Goal: Information Seeking & Learning: Learn about a topic

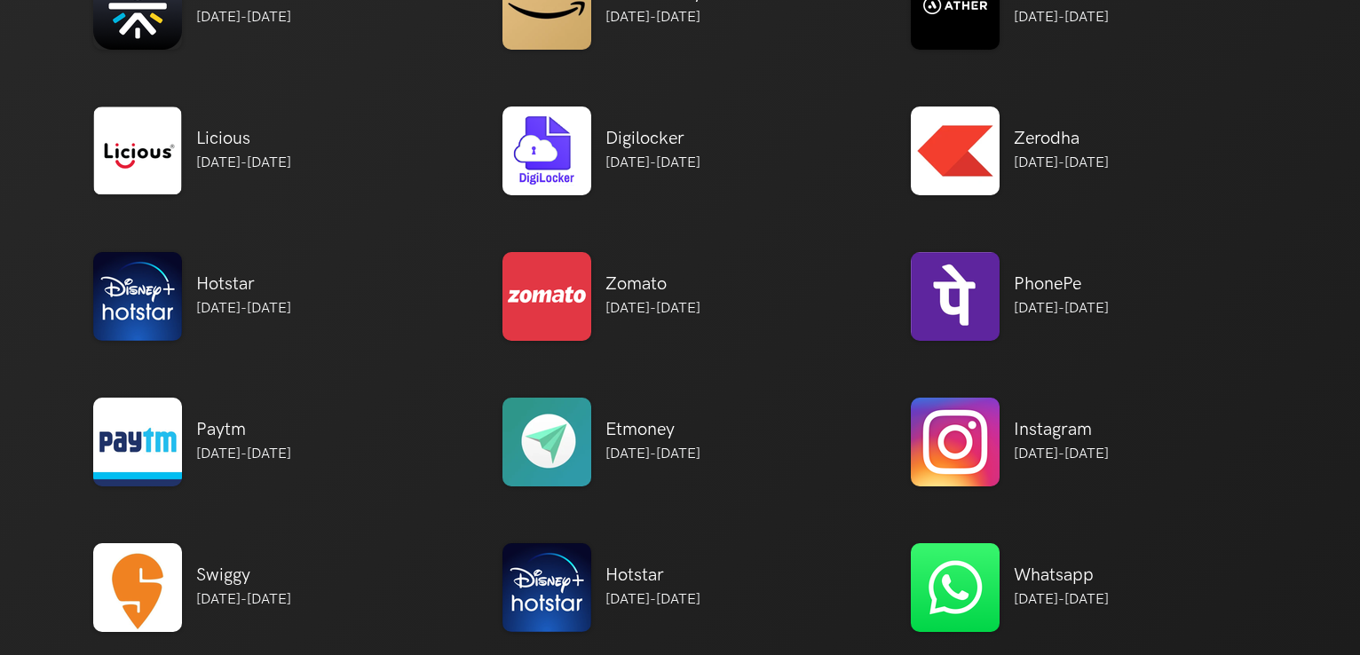
scroll to position [919, 0]
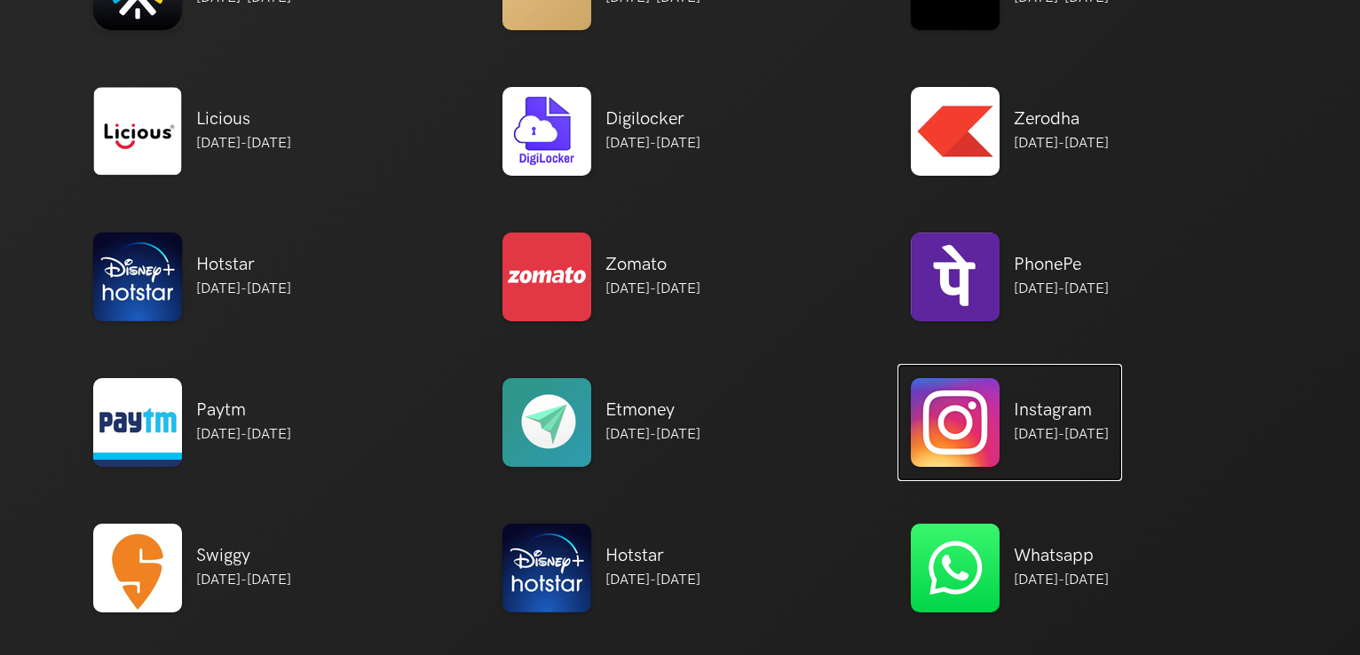
click at [1091, 415] on h5 "Instagram" at bounding box center [1061, 410] width 95 height 21
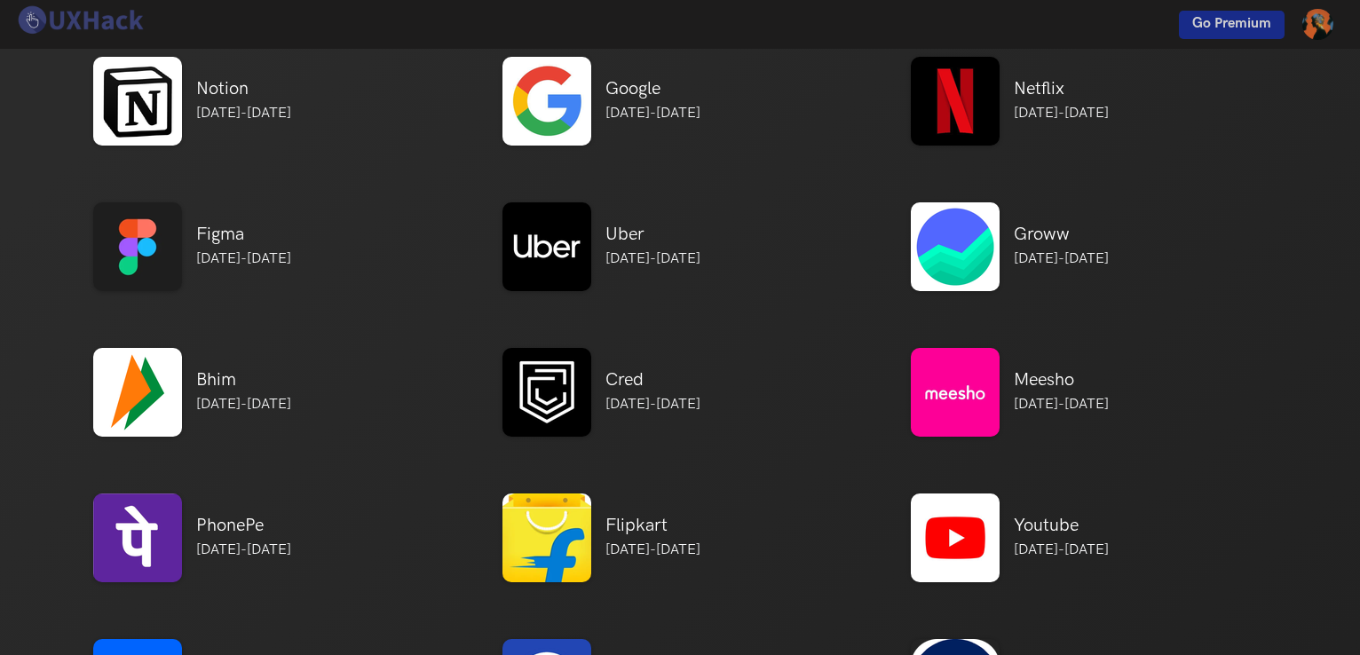
scroll to position [0, 0]
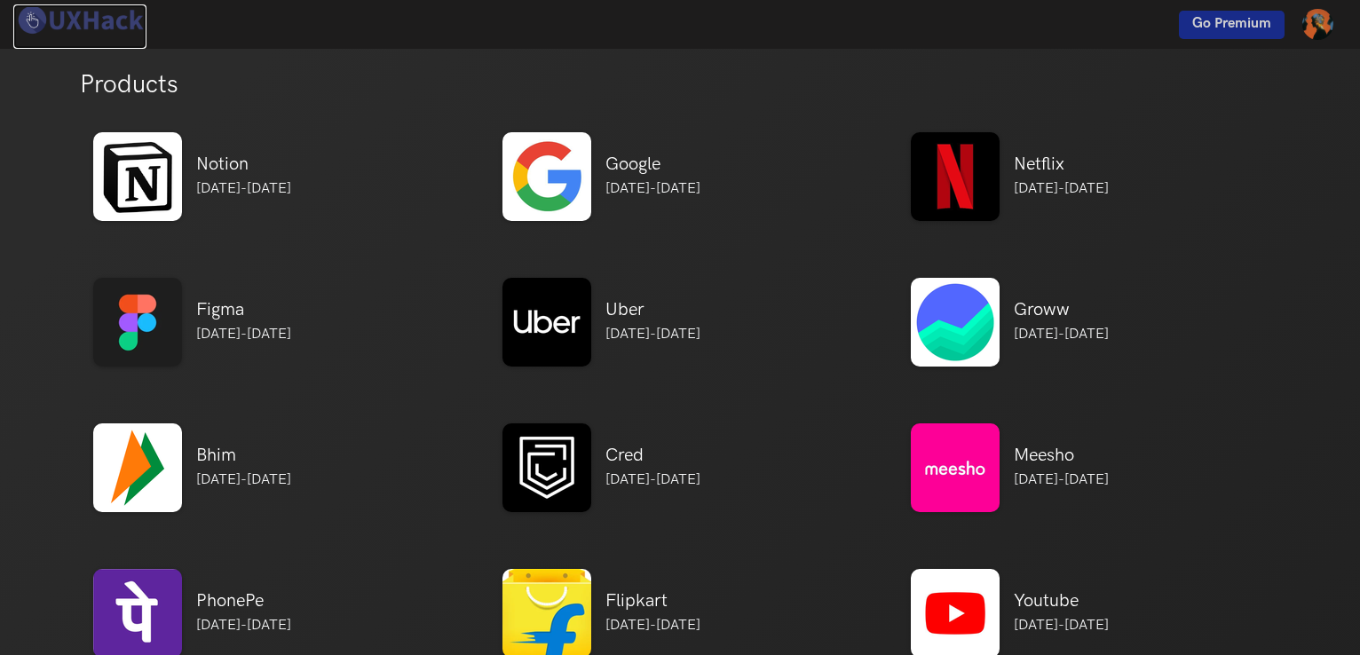
click at [84, 27] on img at bounding box center [79, 19] width 133 height 31
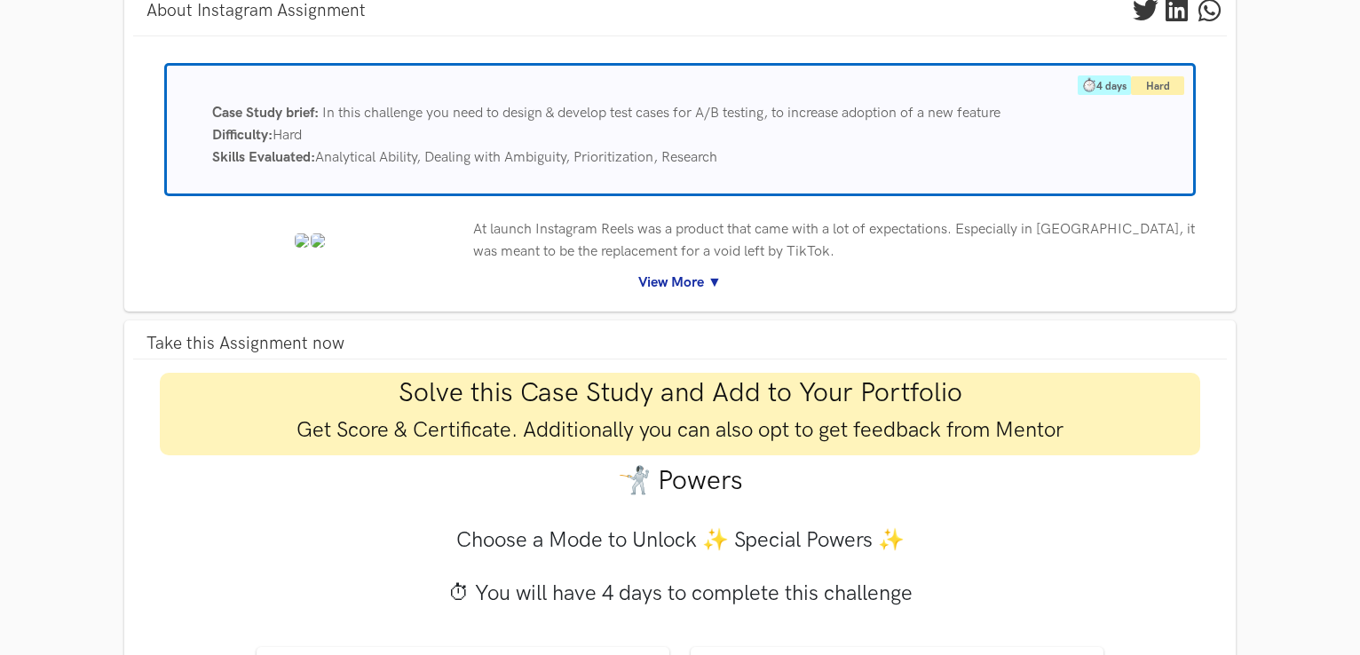
scroll to position [184, 0]
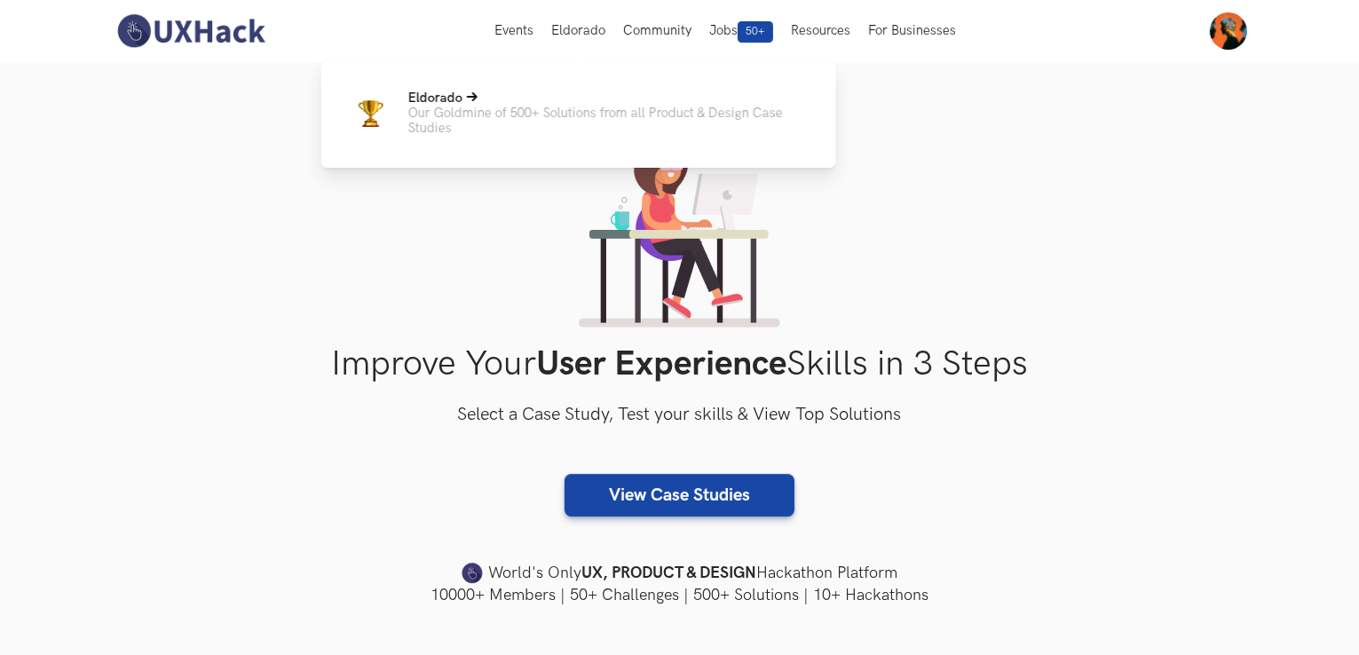
click at [554, 112] on p "Our Goldmine of 500+ Solutions from all Product & Design Case Studies" at bounding box center [608, 121] width 400 height 30
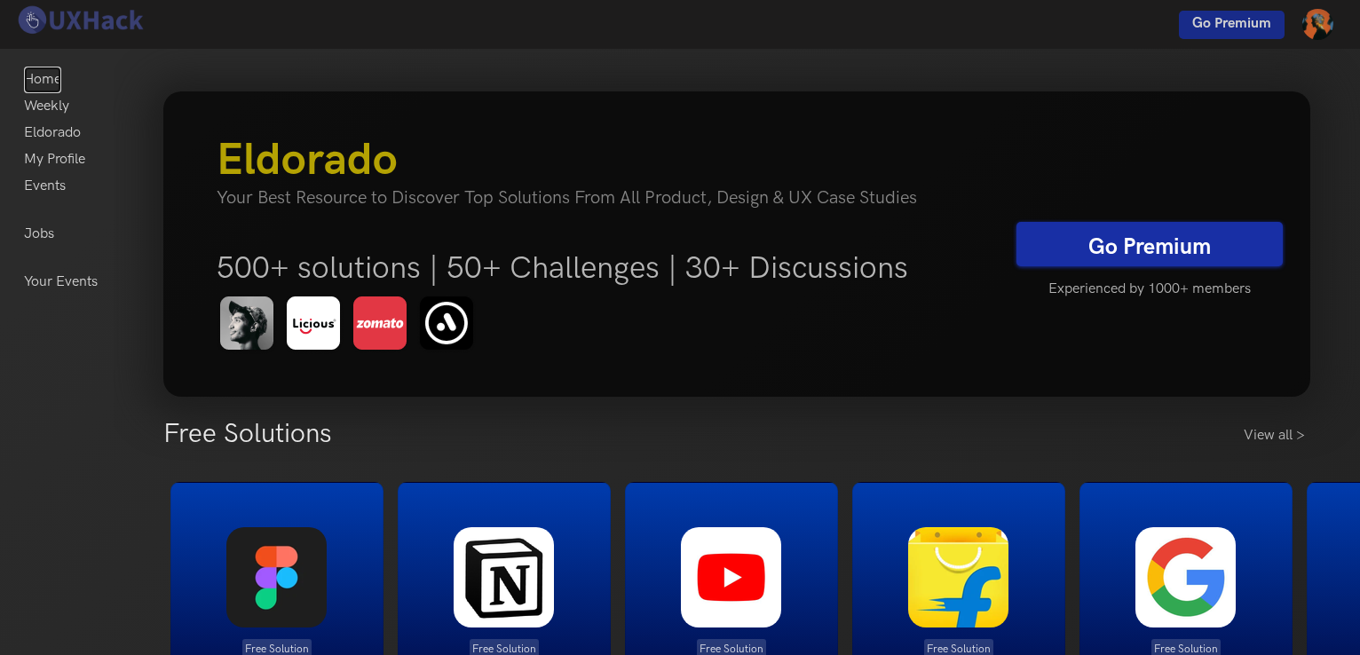
click at [53, 81] on link "Home" at bounding box center [42, 80] width 37 height 27
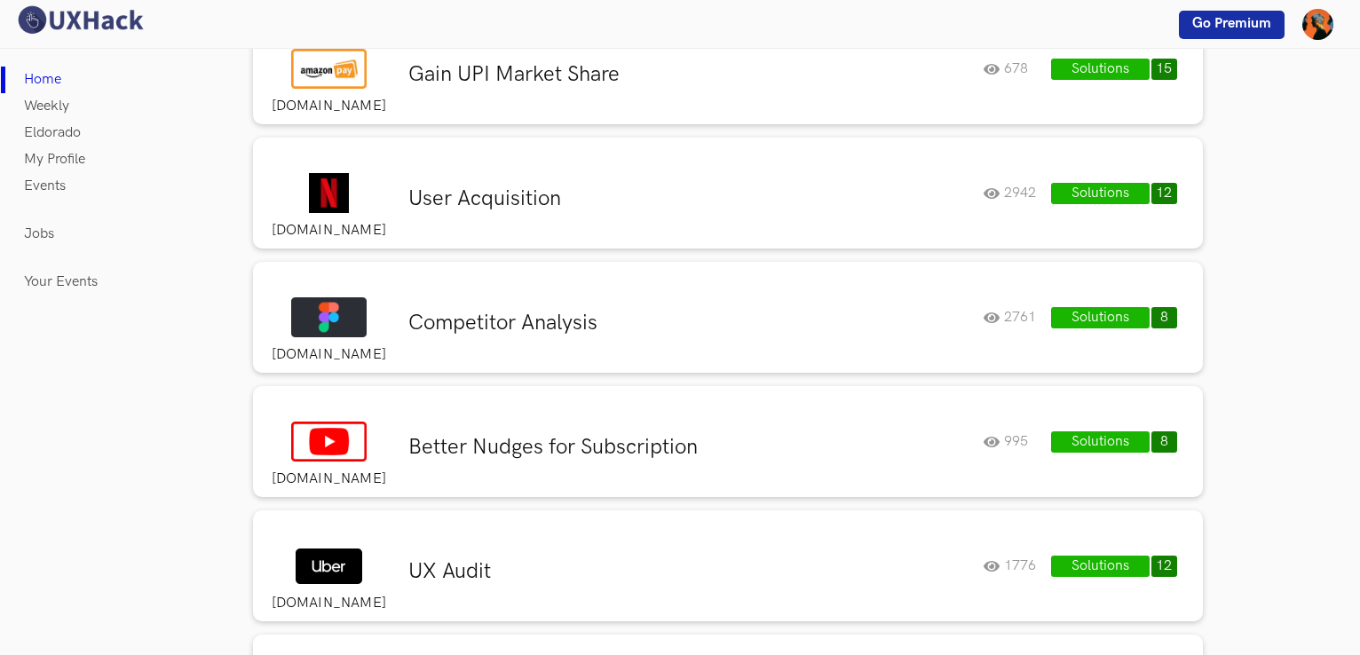
scroll to position [462, 0]
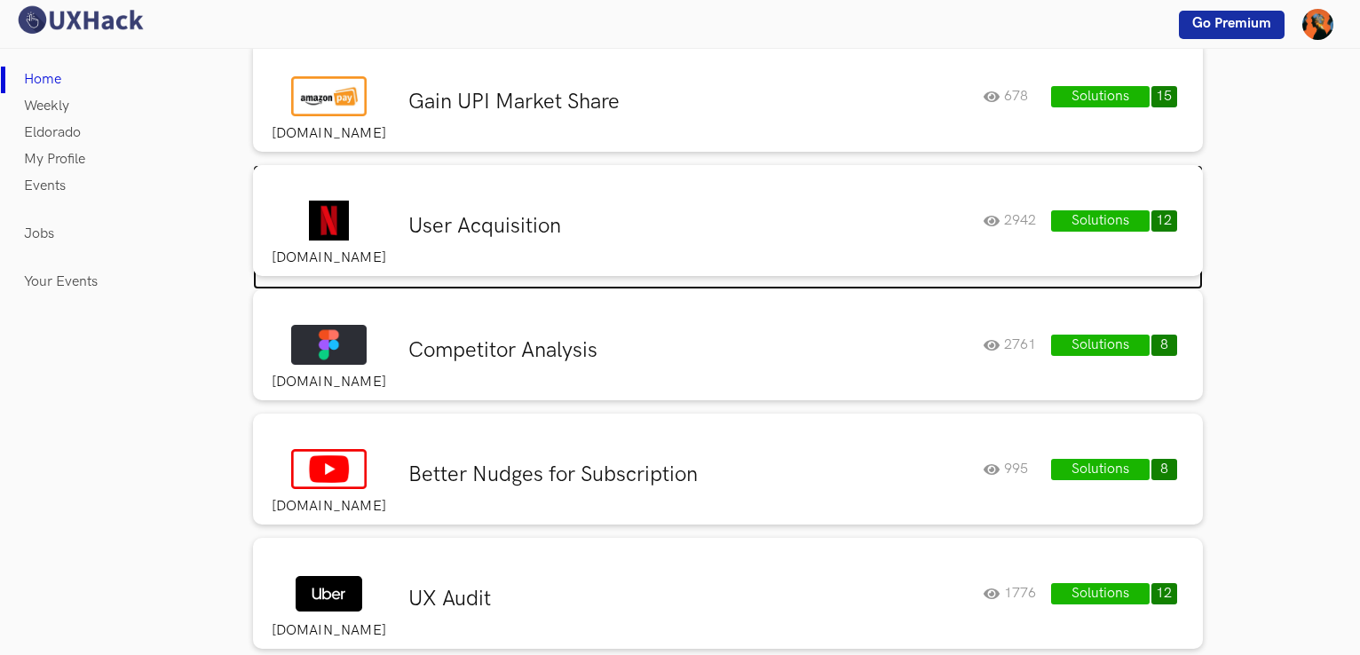
click at [489, 218] on h3 "User Acquisition" at bounding box center [688, 226] width 561 height 27
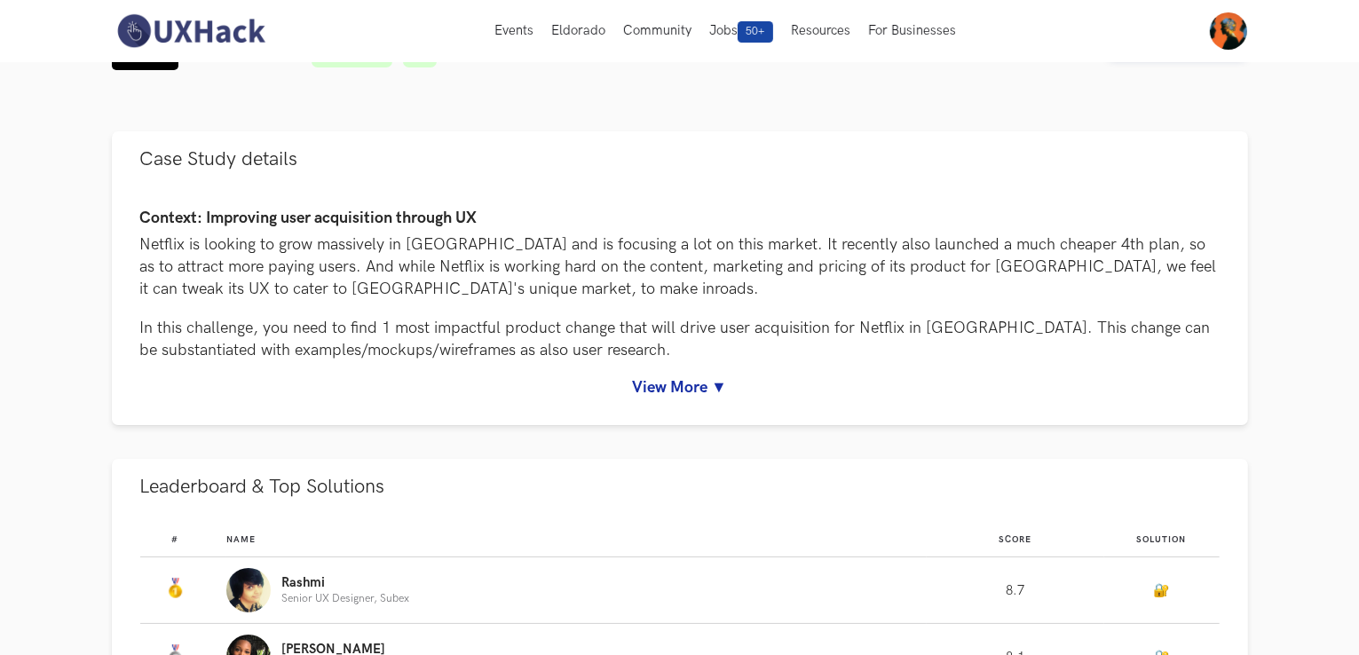
scroll to position [52, 0]
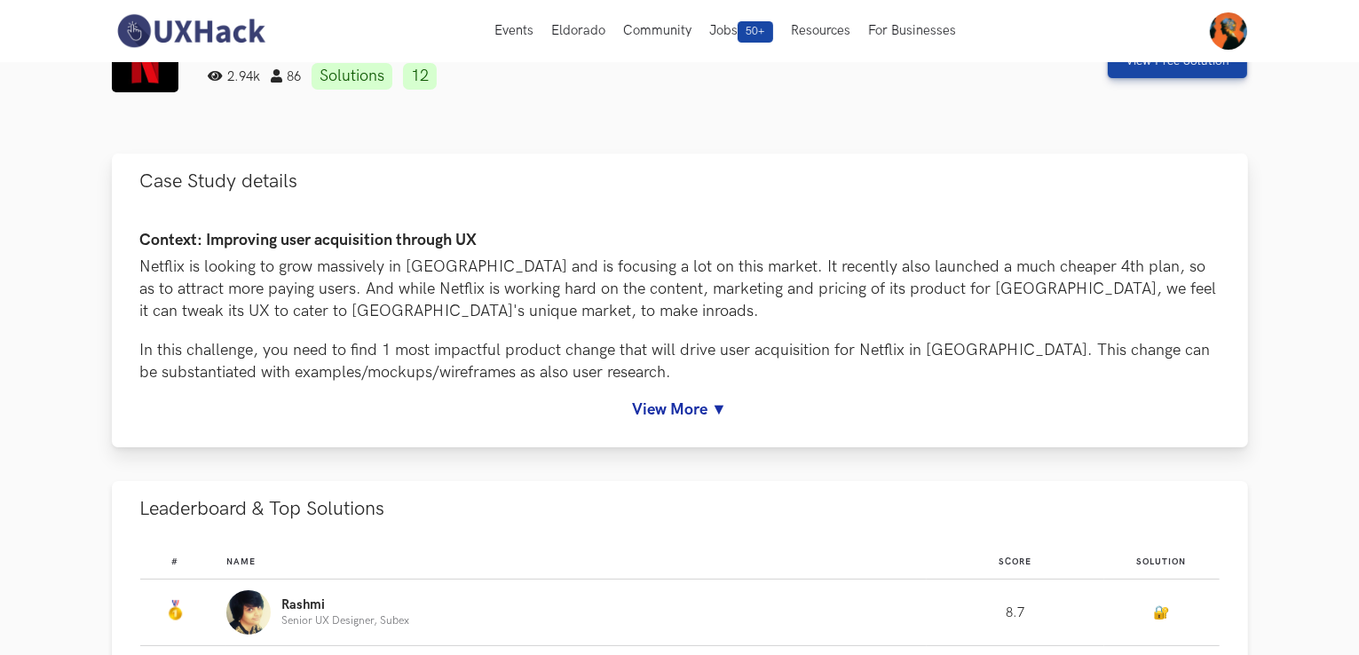
click at [703, 416] on link "View More ▼" at bounding box center [680, 409] width 1080 height 19
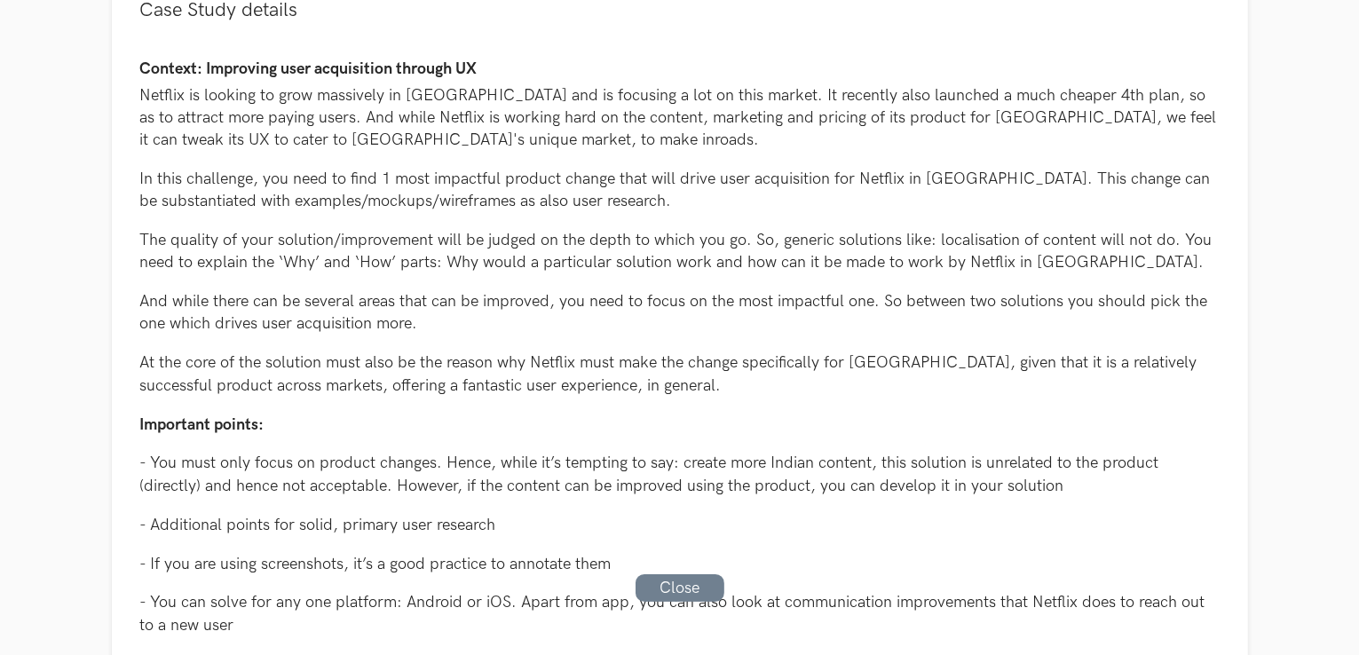
scroll to position [0, 0]
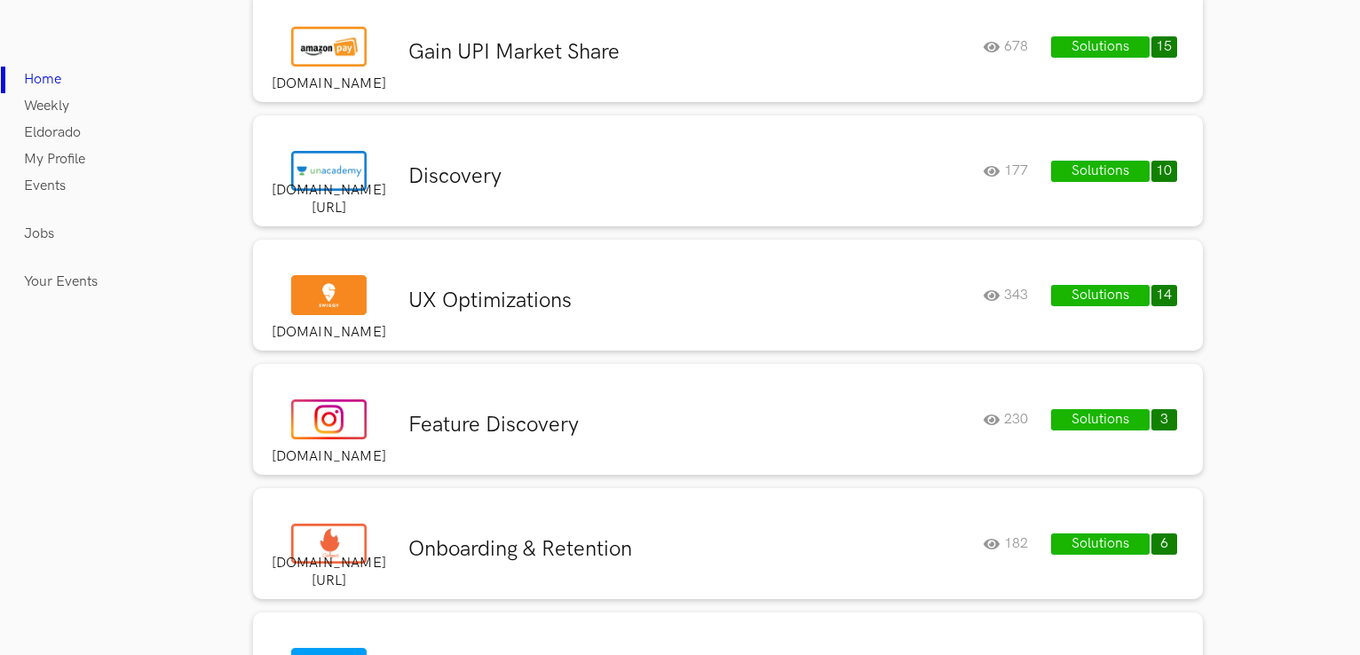
scroll to position [4918, 0]
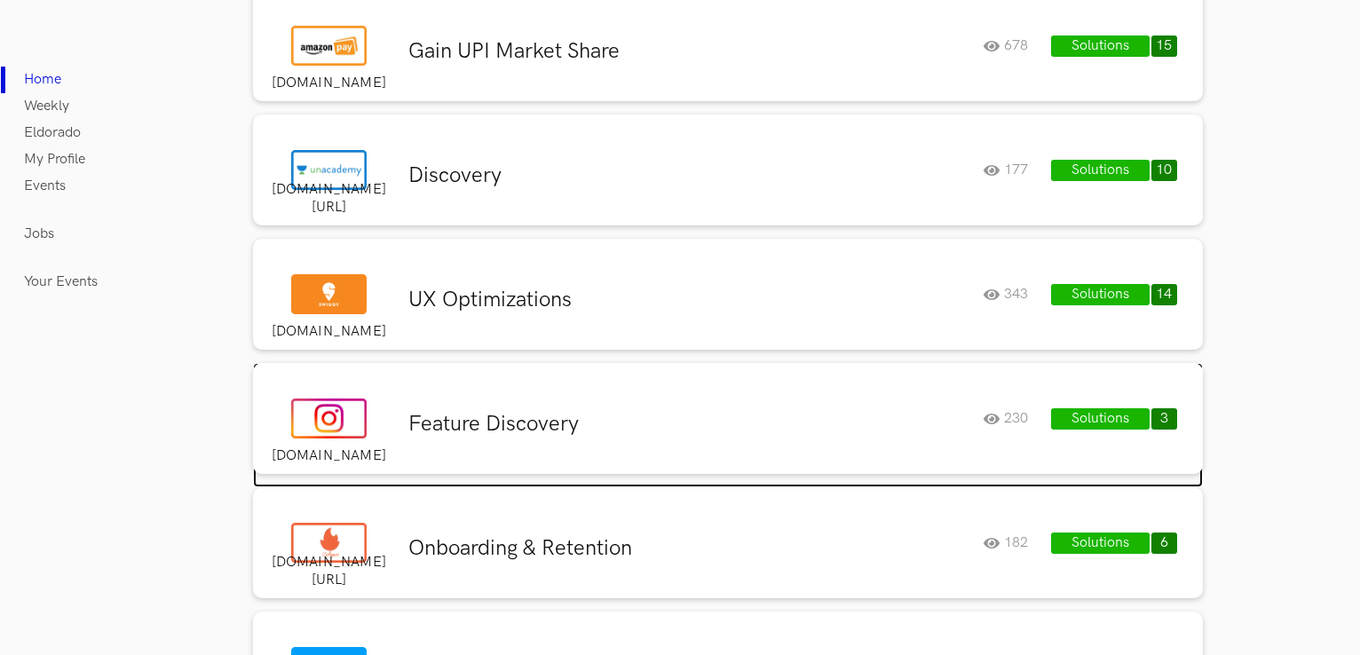
click at [483, 430] on h3 "Feature Discovery" at bounding box center [688, 424] width 561 height 27
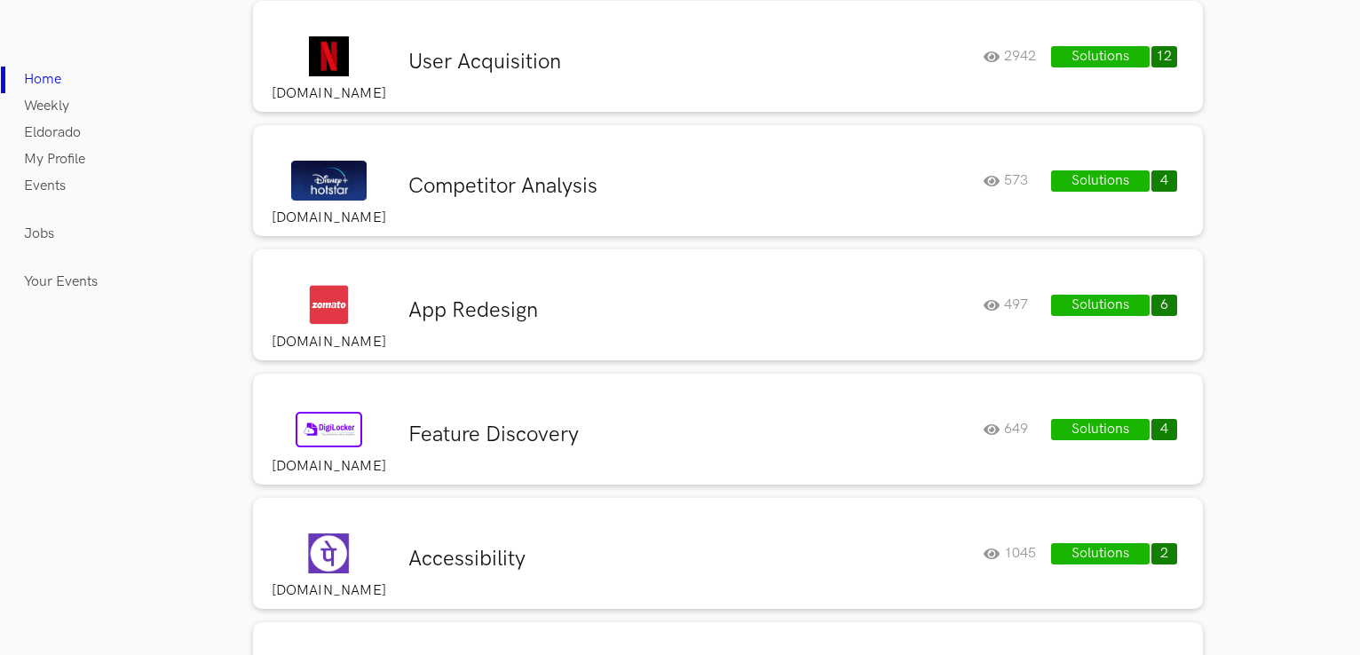
scroll to position [7555, 0]
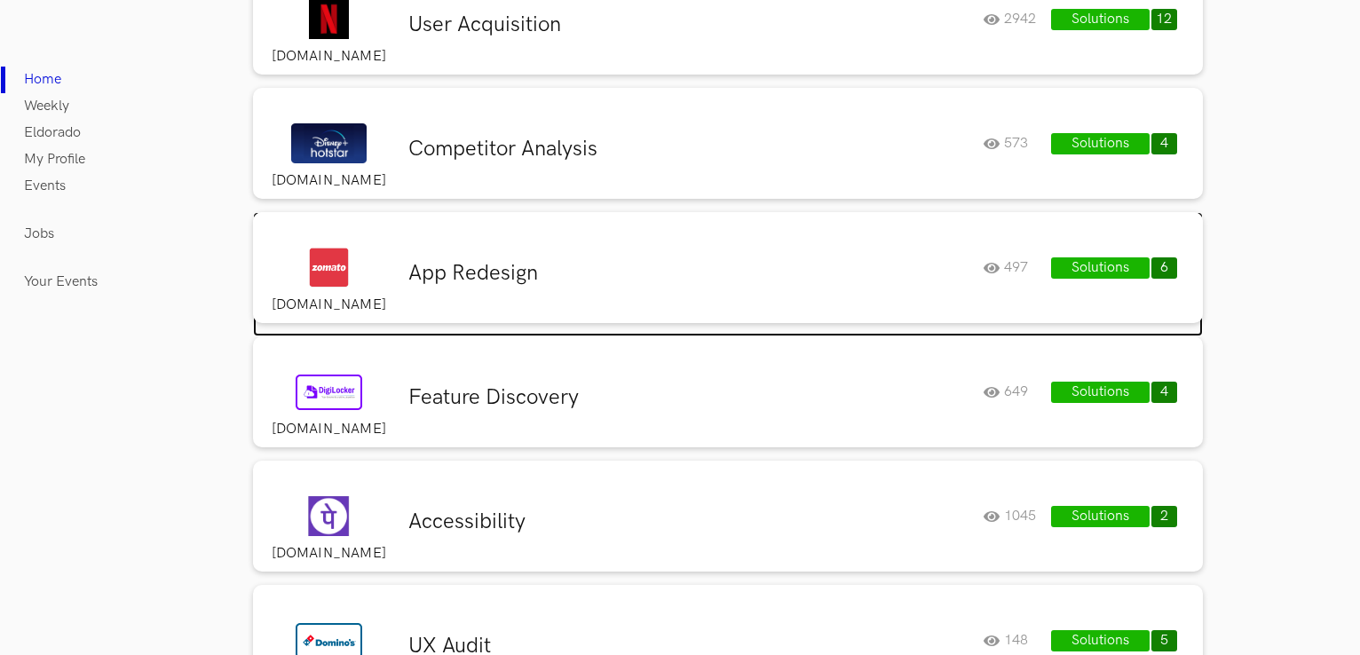
click at [511, 285] on div "App Redesign" at bounding box center [689, 277] width 588 height 34
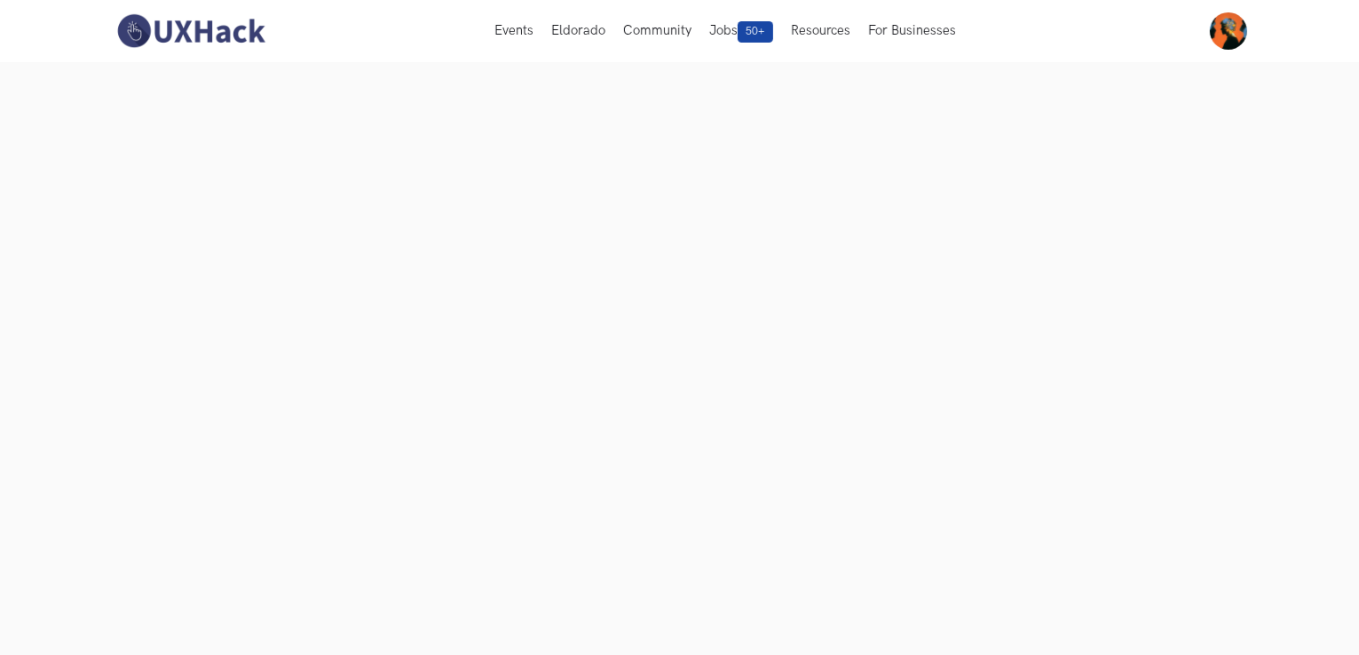
scroll to position [131, 0]
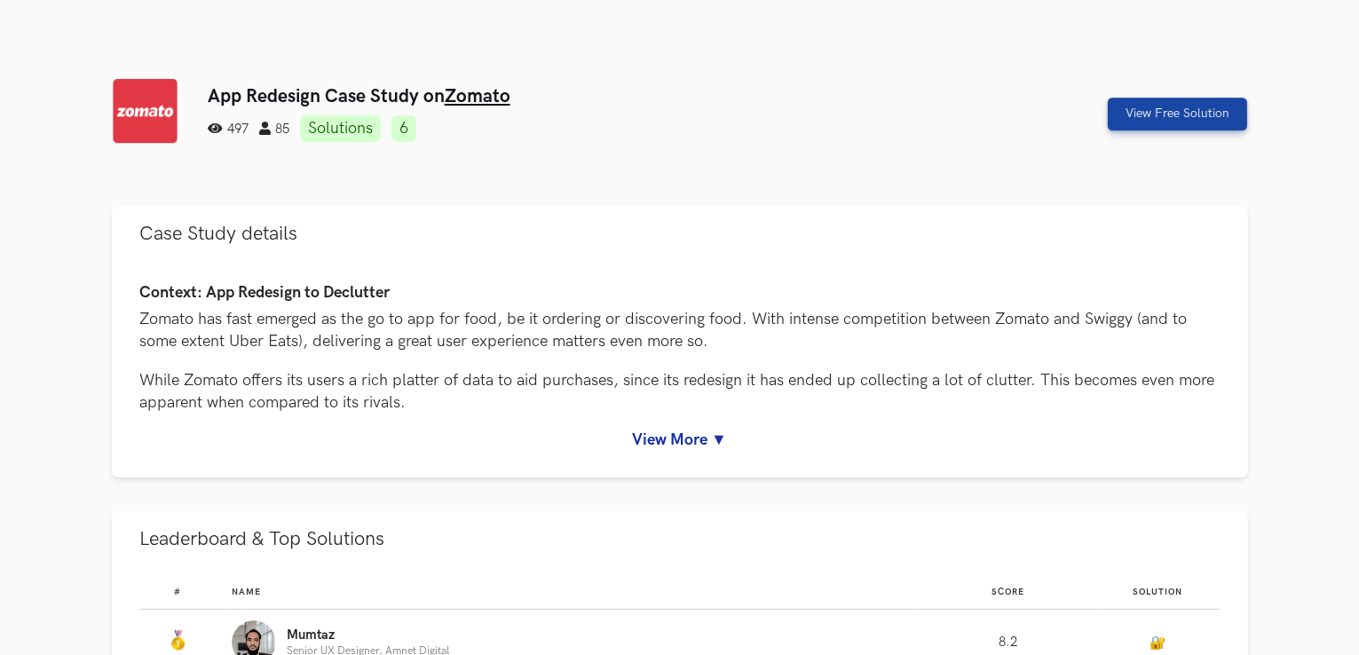
scroll to position [210, 0]
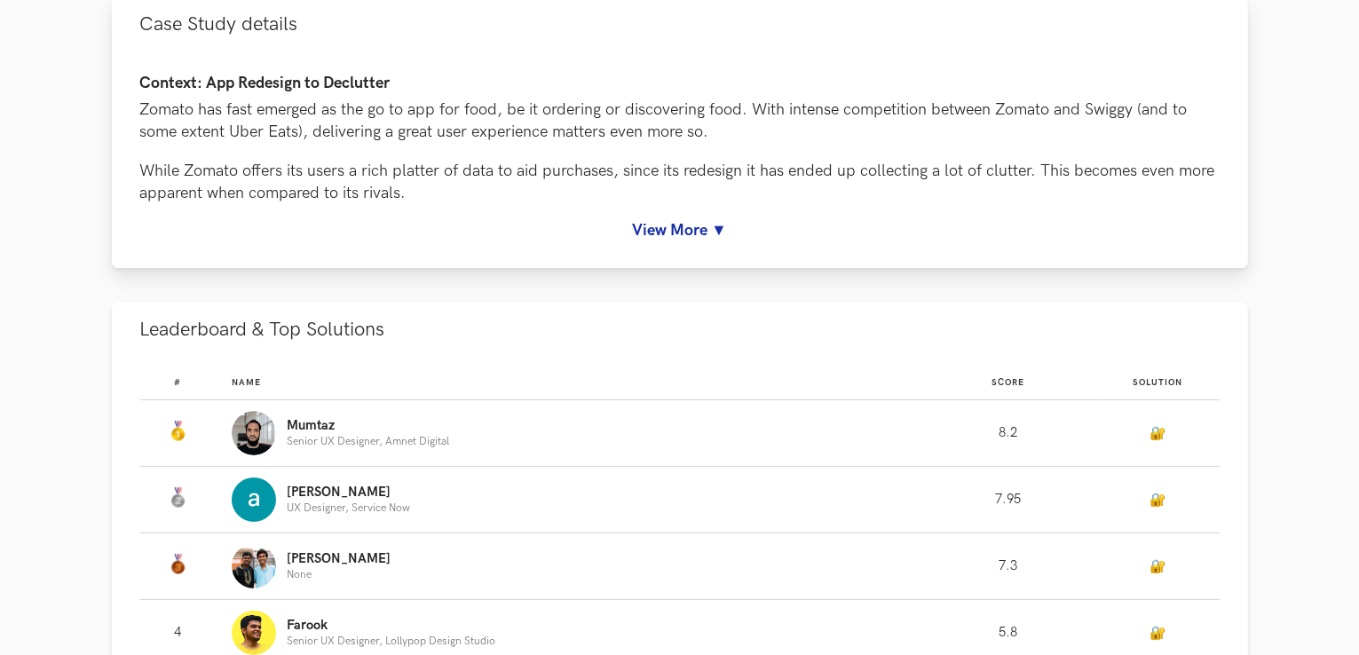
click at [689, 233] on link "View More ▼" at bounding box center [680, 230] width 1080 height 19
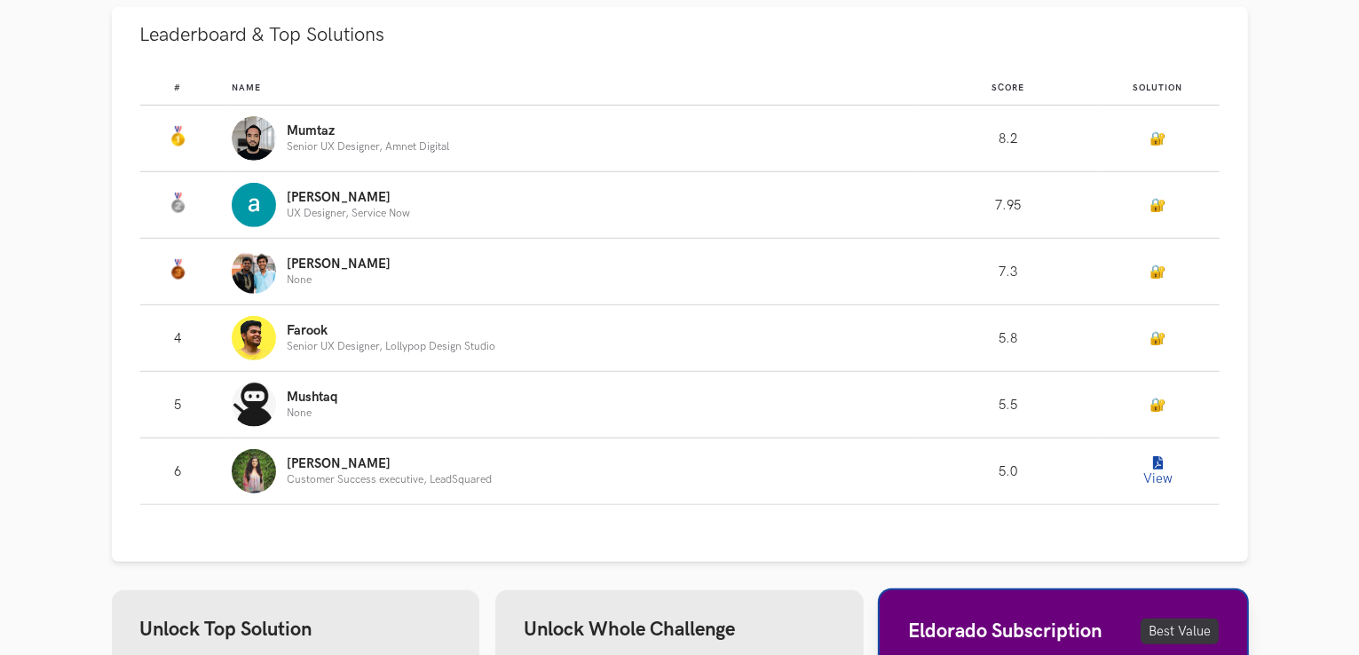
scroll to position [1105, 0]
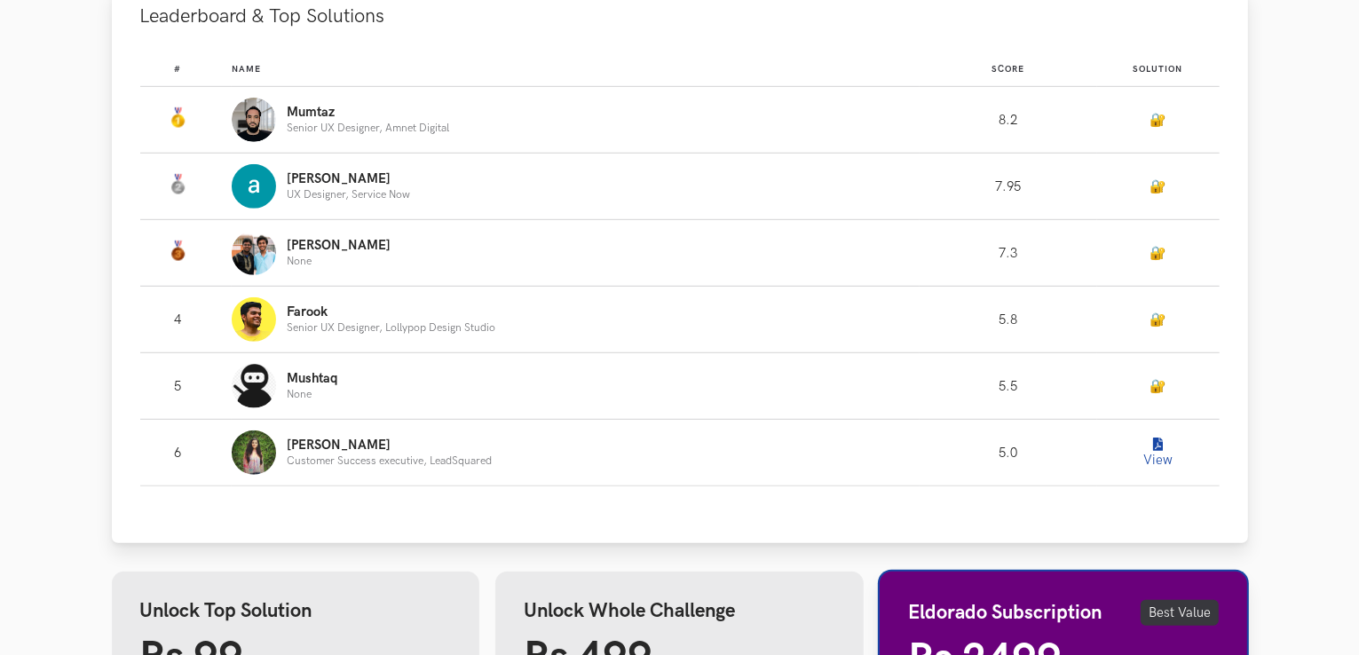
click at [1169, 466] on button "View" at bounding box center [1159, 453] width 36 height 36
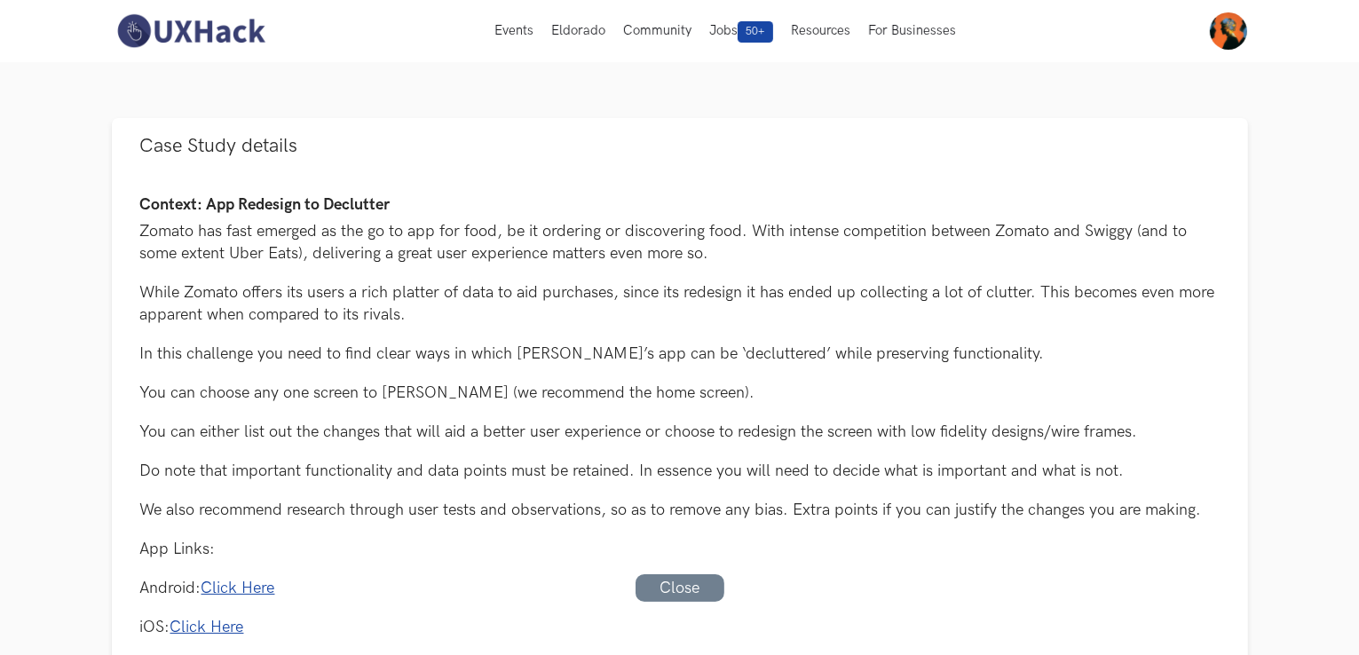
scroll to position [82, 0]
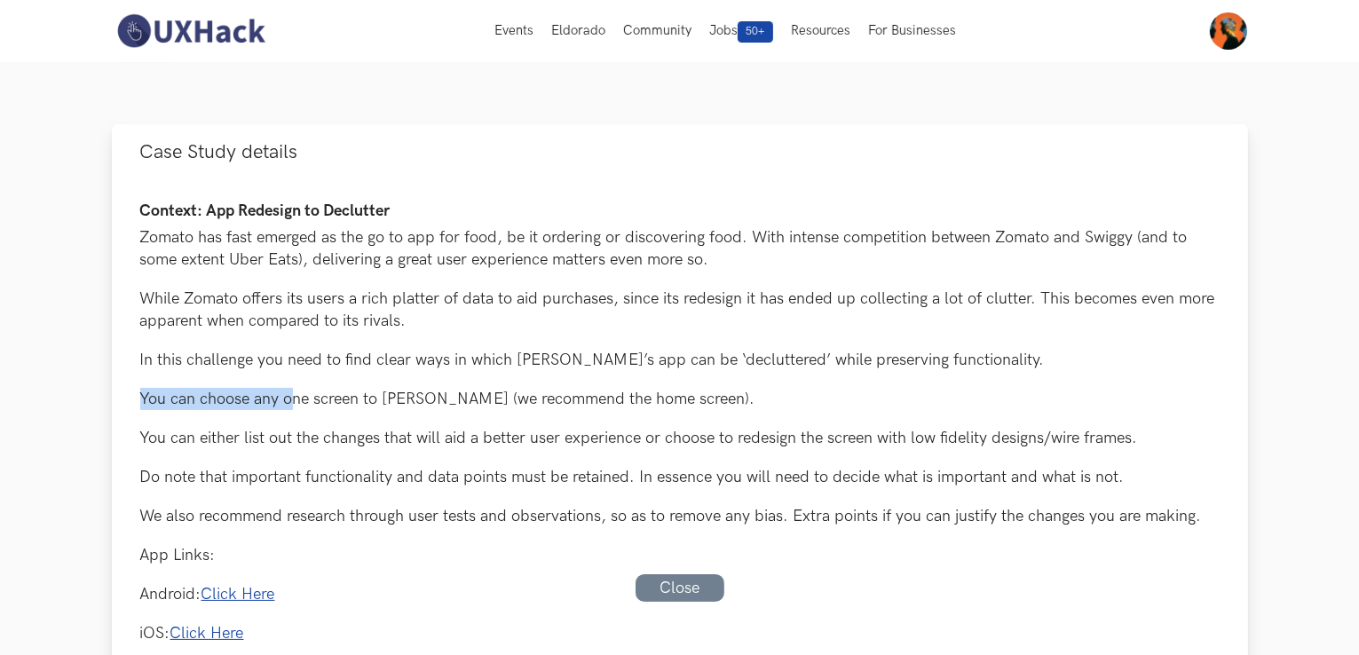
drag, startPoint x: 139, startPoint y: 387, endPoint x: 295, endPoint y: 395, distance: 155.6
click at [295, 395] on p "You can choose any one screen to [PERSON_NAME] (we recommend the home screen)." at bounding box center [680, 399] width 1080 height 22
click at [270, 378] on div "Context: App Redesign to Declutter Zomato has fast emerged as the go to app for…" at bounding box center [680, 551] width 1080 height 699
drag, startPoint x: 135, startPoint y: 356, endPoint x: 772, endPoint y: 325, distance: 637.4
click at [772, 325] on div "Context: App Redesign to Declutter Zomato has fast emerged as the go to app for…" at bounding box center [680, 578] width 1137 height 797
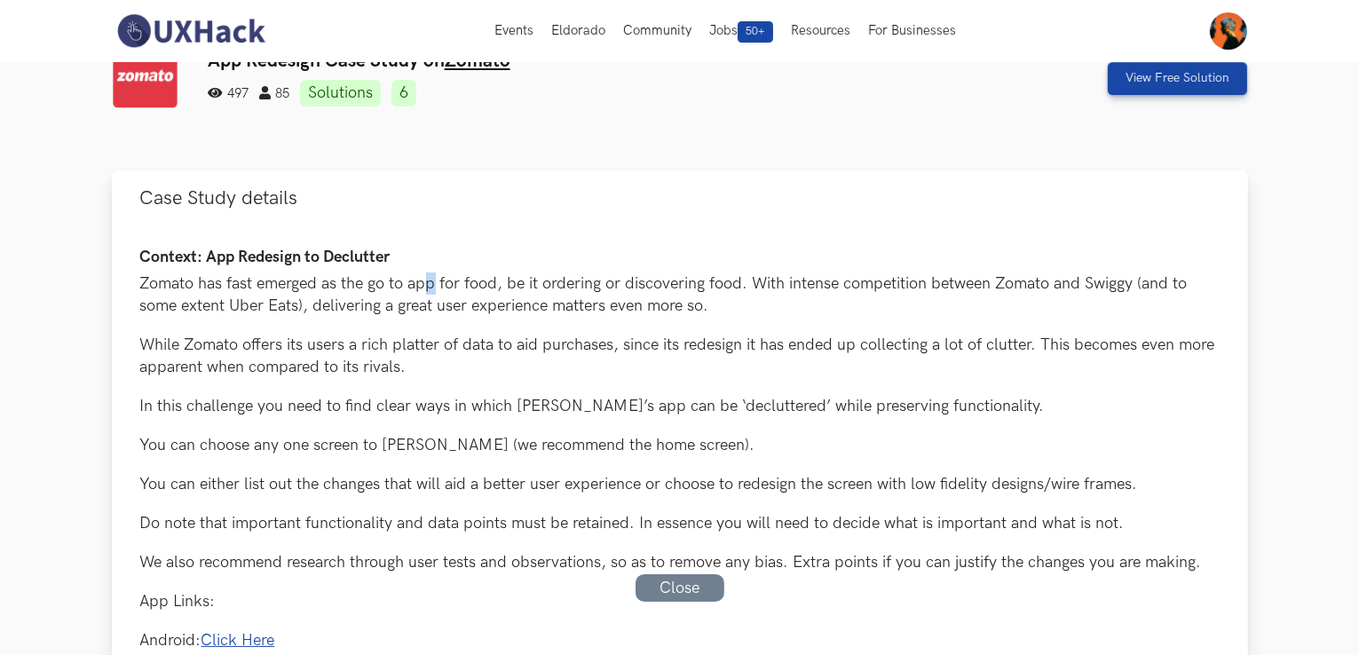
click at [435, 306] on div "Context: App Redesign to Declutter Zomato has fast emerged as the go to app for…" at bounding box center [680, 598] width 1080 height 699
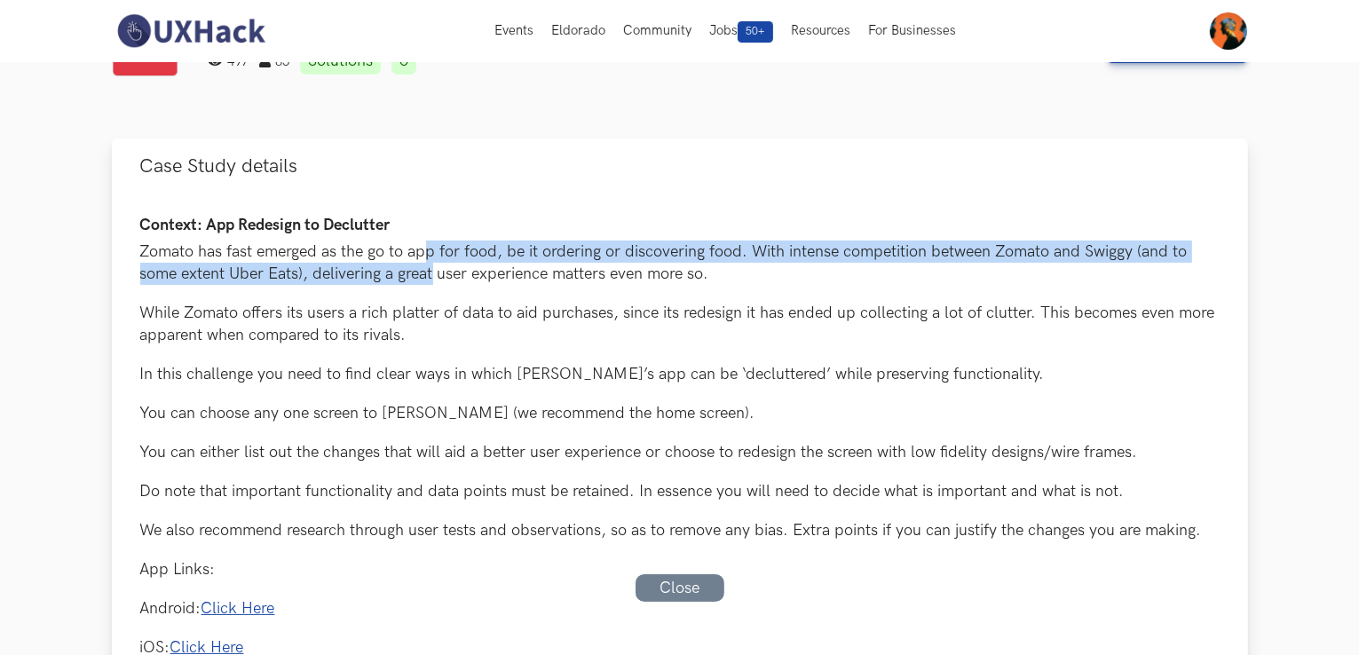
scroll to position [89, 0]
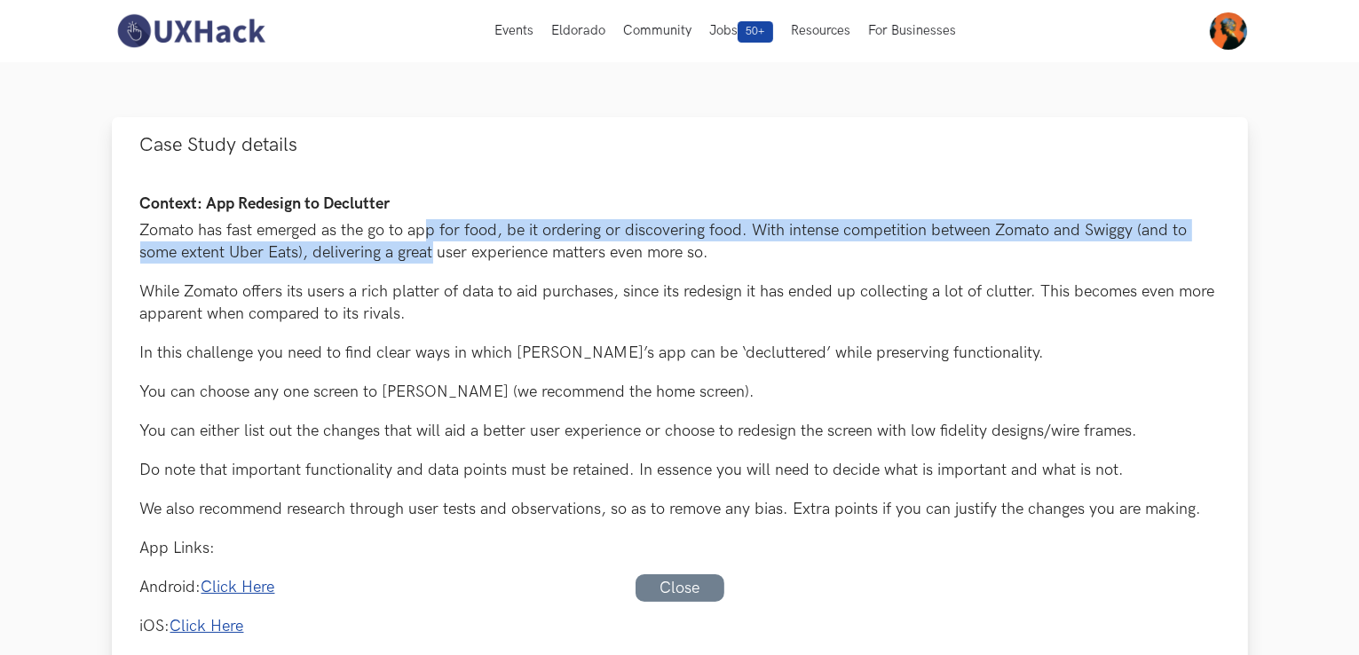
click at [167, 339] on div "Context: App Redesign to Declutter Zomato has fast emerged as the go to app for…" at bounding box center [680, 544] width 1080 height 699
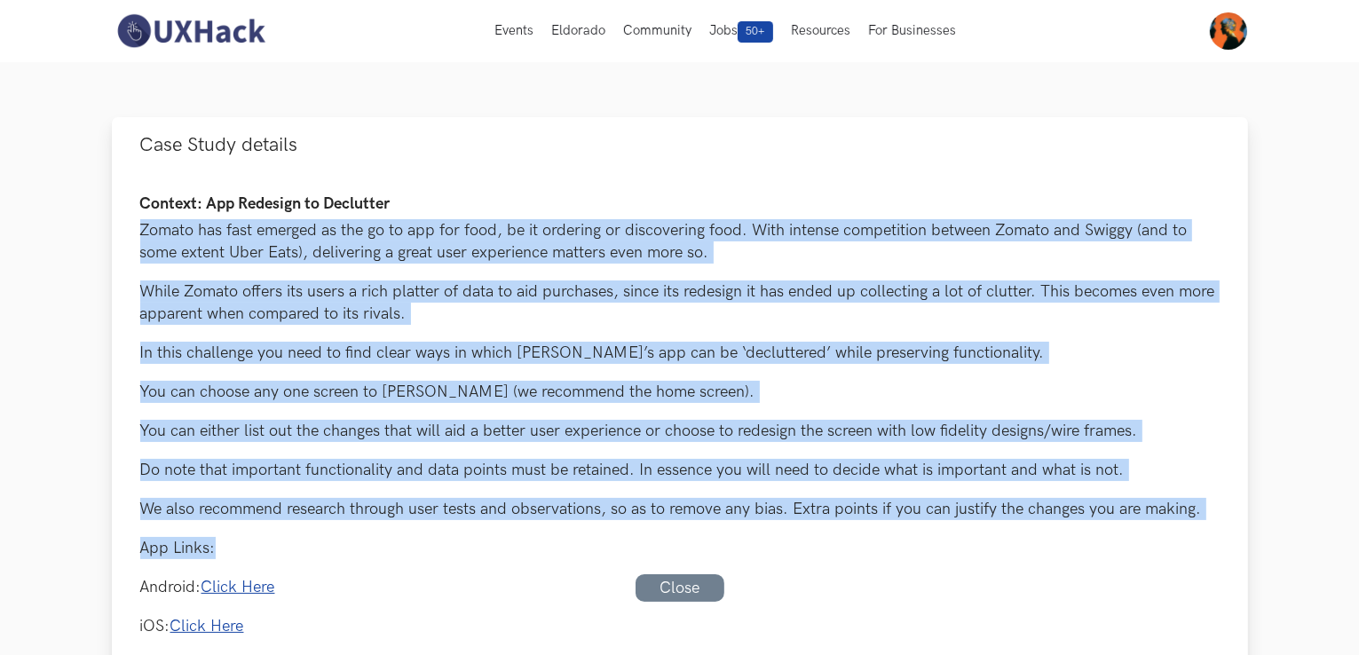
drag, startPoint x: 142, startPoint y: 228, endPoint x: 1218, endPoint y: 528, distance: 1117.3
click at [1218, 528] on div "Context: App Redesign to Declutter Zomato has fast emerged as the go to app for…" at bounding box center [680, 544] width 1080 height 699
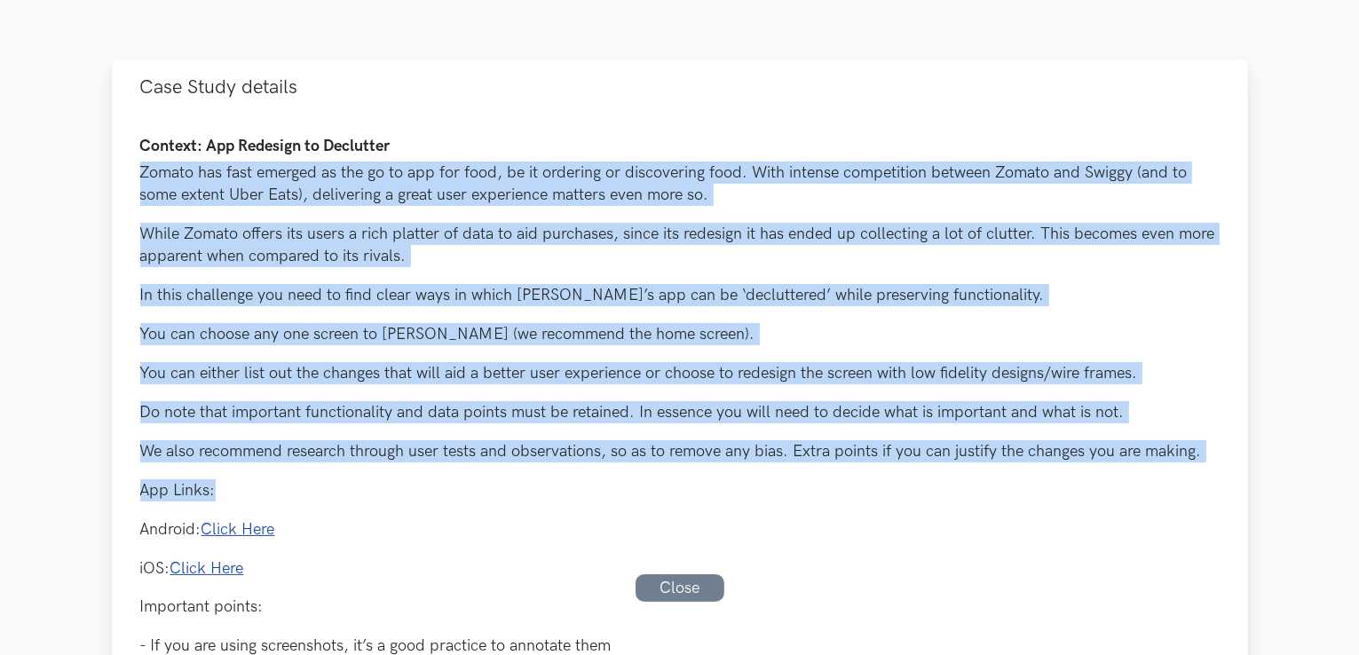
scroll to position [178, 0]
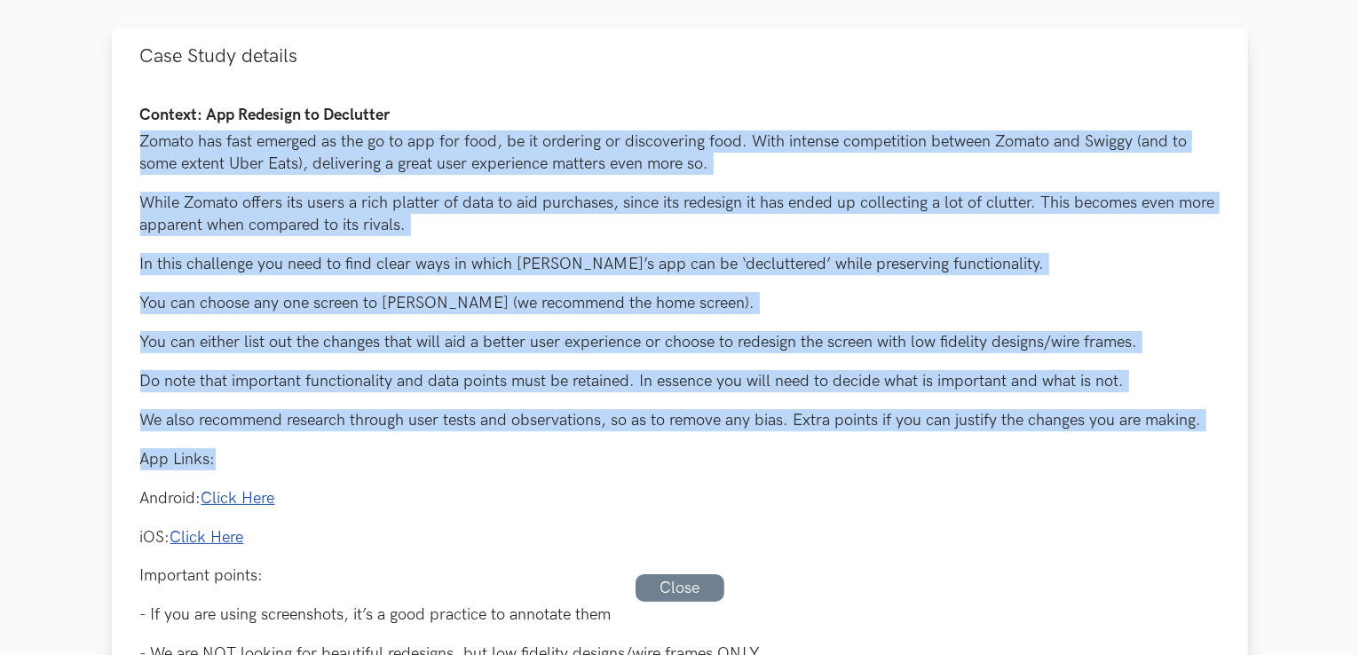
click at [228, 175] on p "Zomato has fast emerged as the go to app for food, be it ordering or discoverin…" at bounding box center [680, 153] width 1080 height 44
drag, startPoint x: 136, startPoint y: 140, endPoint x: 1211, endPoint y: 413, distance: 1109.4
click at [1211, 413] on div "Context: App Redesign to Declutter Zomato has fast emerged as the go to app for…" at bounding box center [680, 482] width 1137 height 797
copy div "Loremi dol sita consect ad eli se do eiu tem inci, ut la etdolore ma aliquaenim…"
click at [302, 153] on p "Zomato has fast emerged as the go to app for food, be it ordering or discoverin…" at bounding box center [680, 153] width 1080 height 44
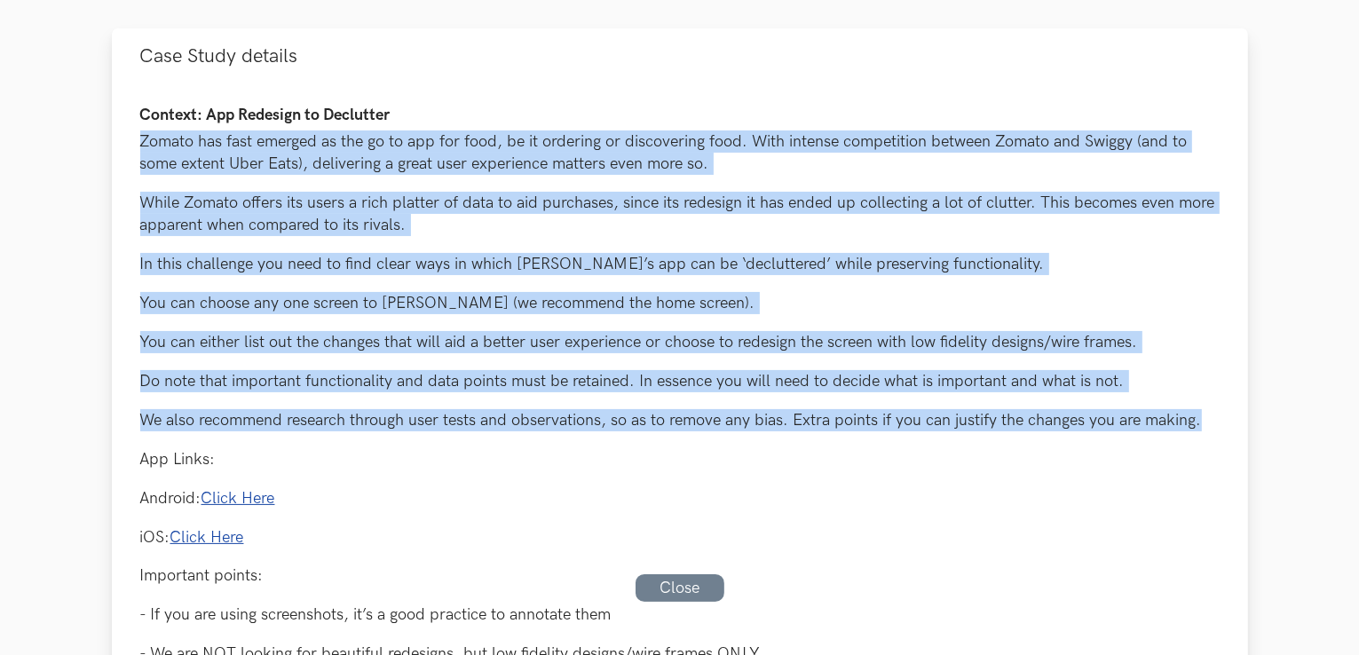
drag, startPoint x: 138, startPoint y: 129, endPoint x: 1240, endPoint y: 421, distance: 1140.0
click at [1240, 421] on div "Context: App Redesign to Declutter Zomato has fast emerged as the go to app for…" at bounding box center [680, 482] width 1137 height 797
copy div "Loremi dol sita consect ad eli se do eiu tem inci, ut la etdolore ma aliquaenim…"
click at [197, 165] on p "Zomato has fast emerged as the go to app for food, be it ordering or discoverin…" at bounding box center [680, 153] width 1080 height 44
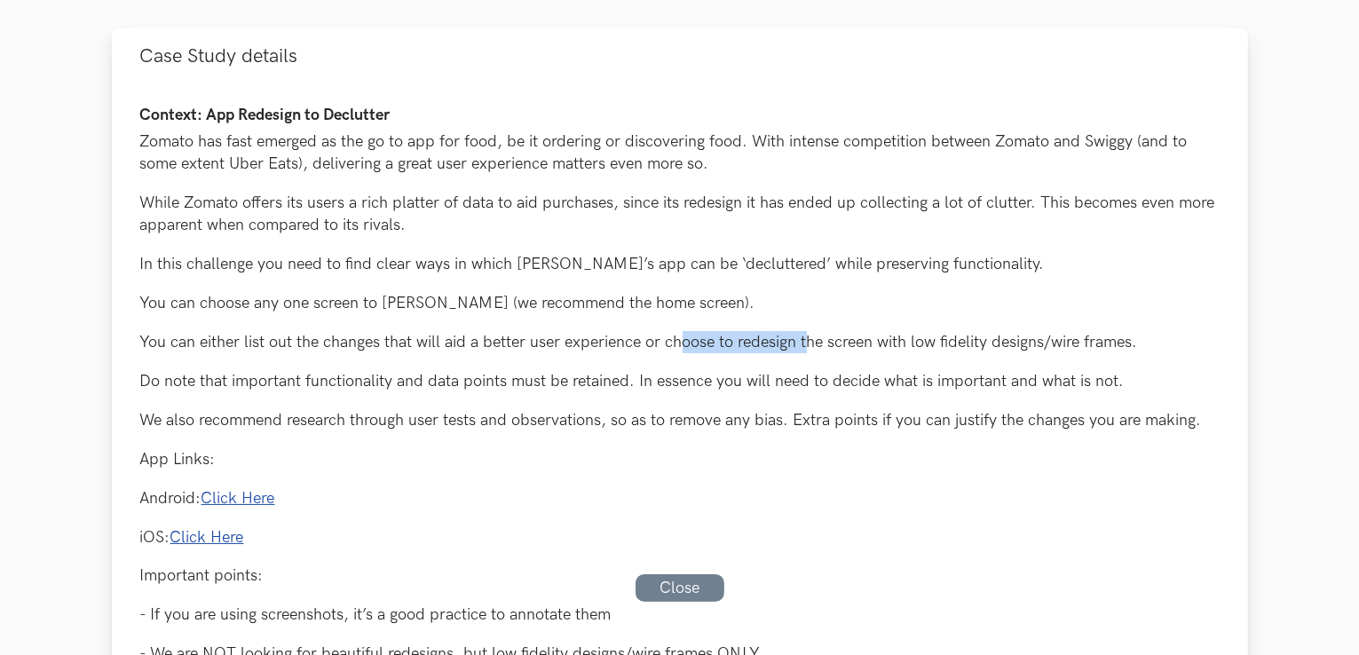
drag, startPoint x: 679, startPoint y: 351, endPoint x: 806, endPoint y: 328, distance: 129.1
click at [806, 328] on div "Context: App Redesign to Declutter Zomato has fast emerged as the go to app for…" at bounding box center [680, 456] width 1080 height 699
click at [843, 343] on p "You can either list out the changes that will aid a better user experience or c…" at bounding box center [680, 342] width 1080 height 22
click at [996, 538] on p "iOS: Click Here" at bounding box center [680, 538] width 1080 height 22
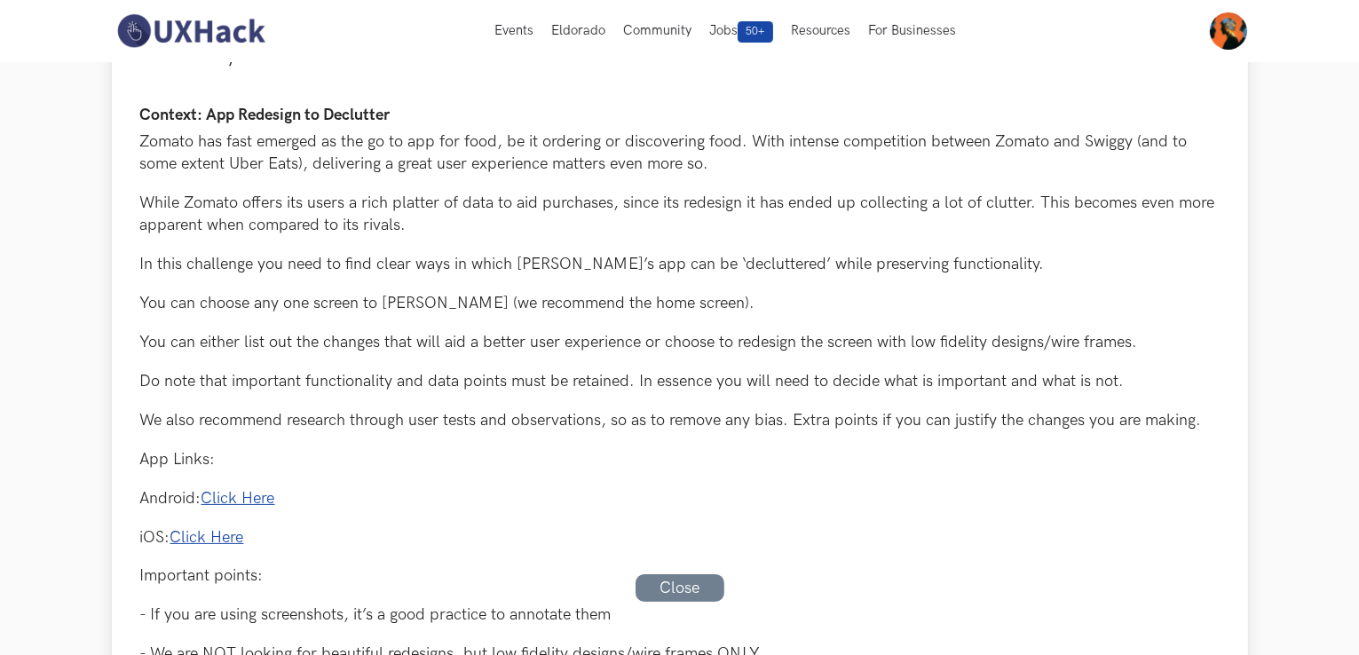
drag, startPoint x: 719, startPoint y: 279, endPoint x: 822, endPoint y: 280, distance: 103.0
click at [821, 281] on div "Context: App Redesign to Declutter Zomato has fast emerged as the go to app for…" at bounding box center [680, 456] width 1080 height 699
drag, startPoint x: 687, startPoint y: 258, endPoint x: 733, endPoint y: 249, distance: 47.0
click at [733, 249] on div "Context: App Redesign to Declutter Zomato has fast emerged as the go to app for…" at bounding box center [680, 456] width 1080 height 699
drag, startPoint x: 623, startPoint y: 295, endPoint x: 650, endPoint y: 296, distance: 26.7
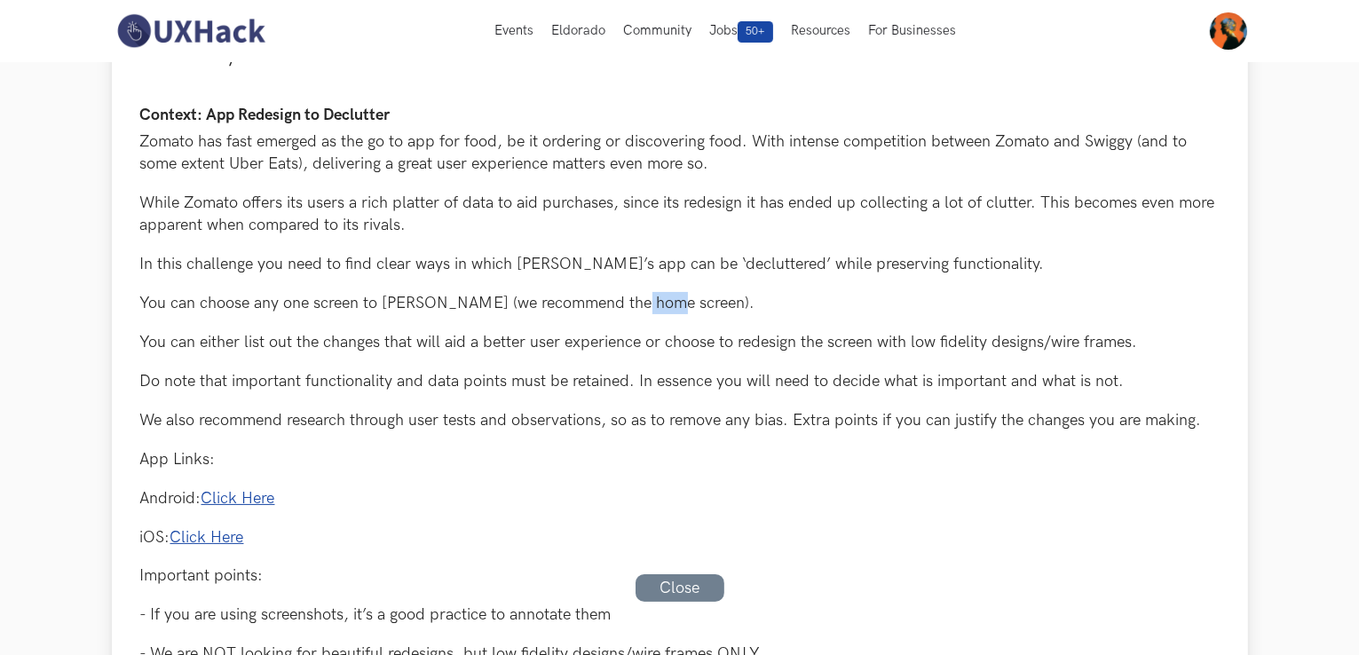
click at [650, 296] on p "You can choose any one screen to [PERSON_NAME] (we recommend the home screen)." at bounding box center [680, 303] width 1080 height 22
drag, startPoint x: 606, startPoint y: 262, endPoint x: 728, endPoint y: 249, distance: 122.4
click at [728, 249] on div "Context: App Redesign to Declutter Zomato has fast emerged as the go to app for…" at bounding box center [680, 456] width 1080 height 699
drag, startPoint x: 542, startPoint y: 255, endPoint x: 590, endPoint y: 260, distance: 48.2
click at [590, 260] on p "In this challenge you need to find clear ways in which [PERSON_NAME]’s app can …" at bounding box center [680, 264] width 1080 height 22
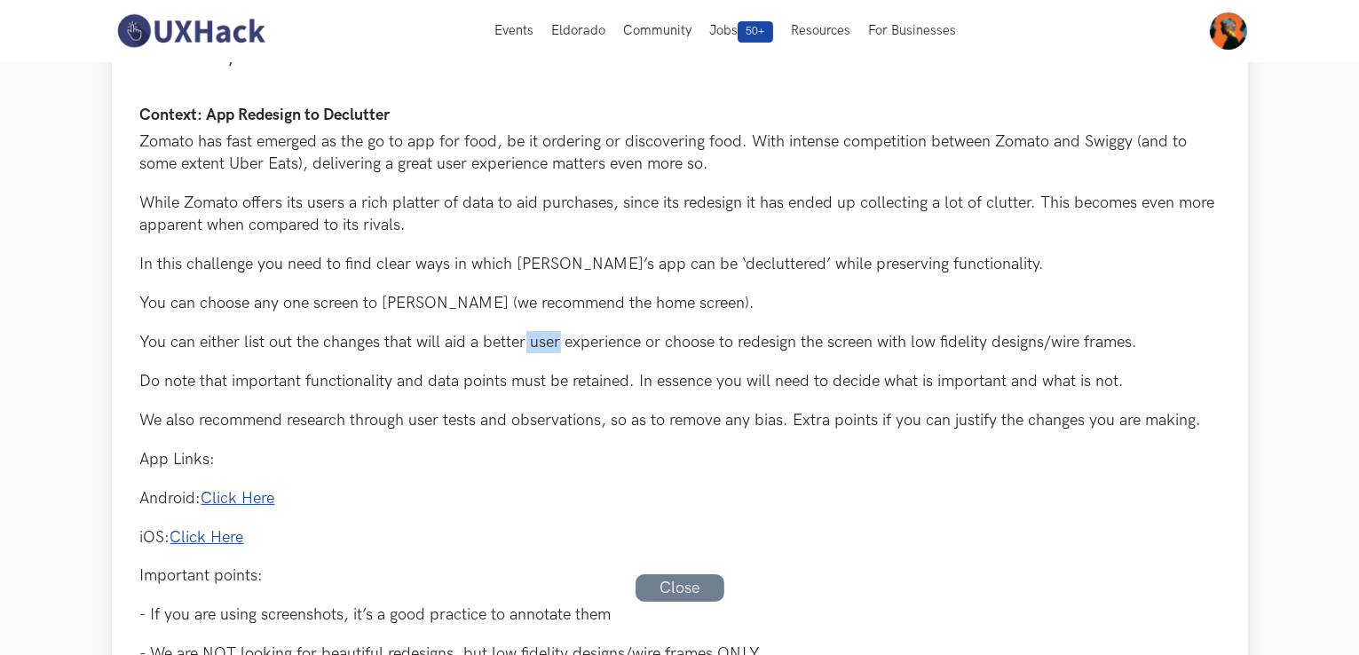
drag, startPoint x: 524, startPoint y: 340, endPoint x: 558, endPoint y: 348, distance: 34.7
click at [558, 348] on p "You can either list out the changes that will aid a better user experience or c…" at bounding box center [680, 342] width 1080 height 22
click at [603, 344] on p "You can either list out the changes that will aid a better user experience or c…" at bounding box center [680, 342] width 1080 height 22
drag, startPoint x: 582, startPoint y: 343, endPoint x: 622, endPoint y: 340, distance: 40.0
click at [620, 340] on p "You can either list out the changes that will aid a better user experience or c…" at bounding box center [680, 342] width 1080 height 22
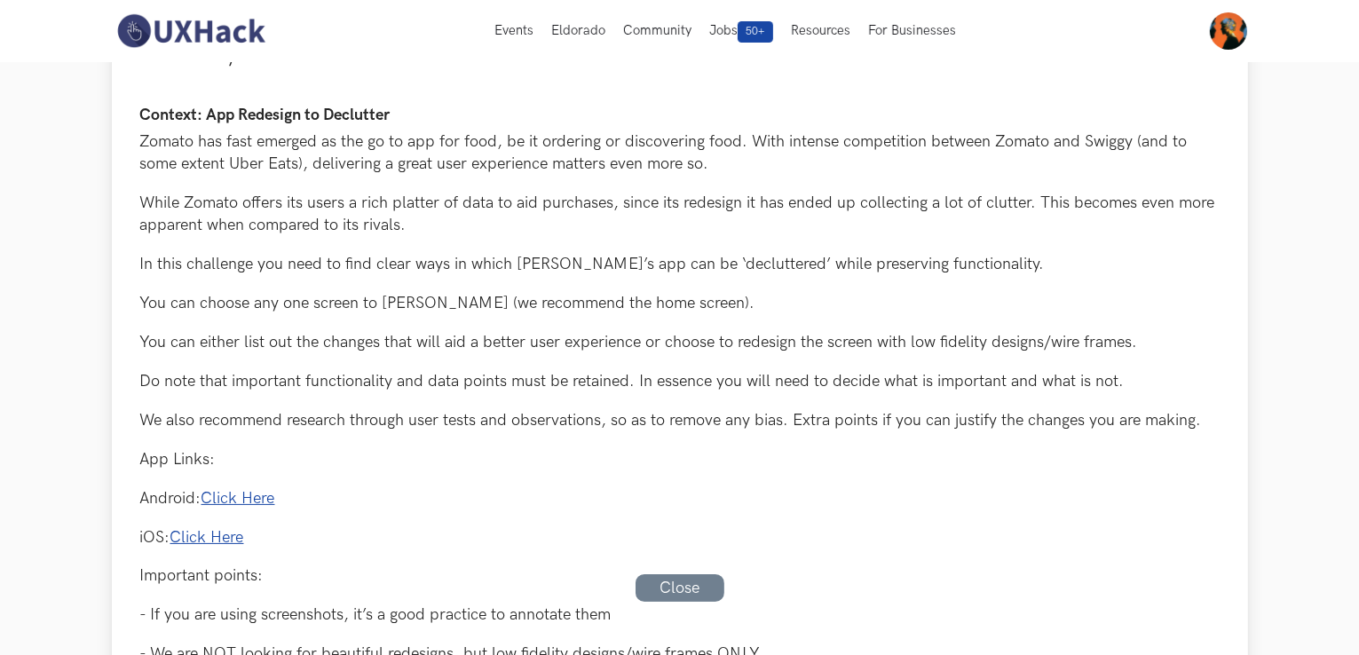
click at [739, 318] on div "Context: App Redesign to Declutter Zomato has fast emerged as the go to app for…" at bounding box center [680, 456] width 1080 height 699
click at [683, 584] on link "Close" at bounding box center [680, 589] width 89 height 28
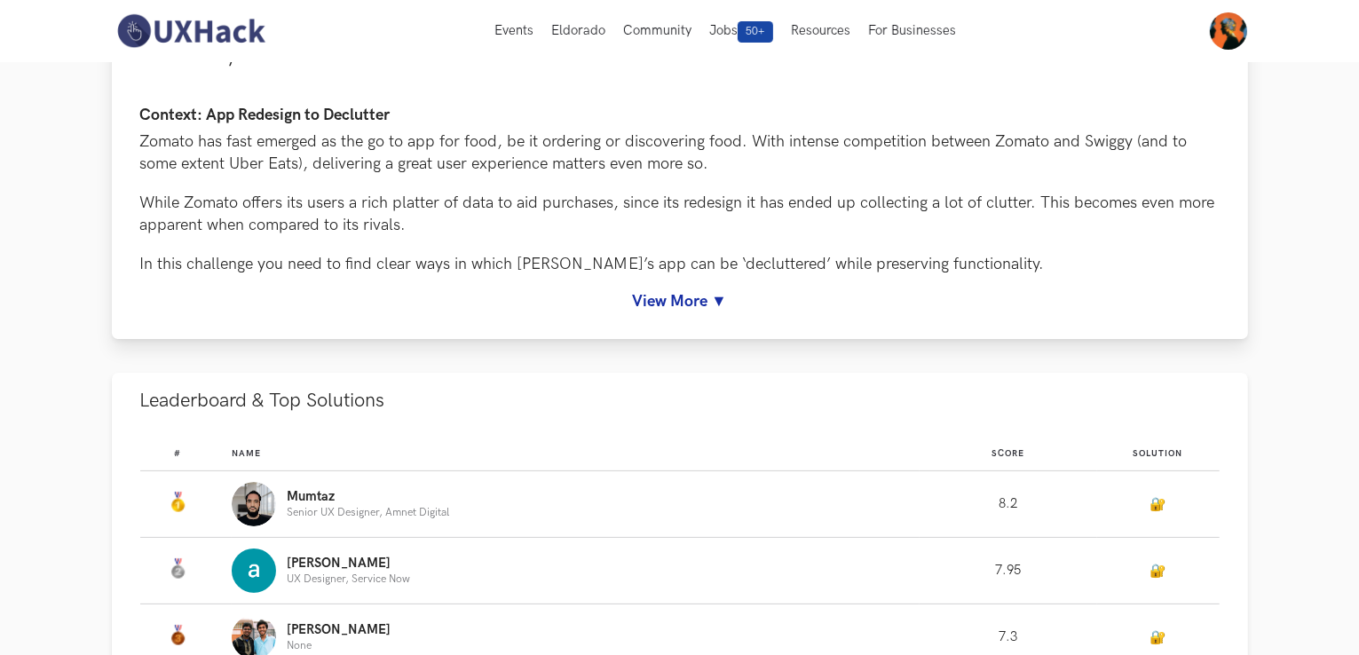
click at [696, 317] on div "Context: App Redesign to Declutter Zomato has fast emerged as the go to app for…" at bounding box center [680, 211] width 1137 height 255
click at [702, 303] on link "View More ▼" at bounding box center [680, 301] width 1080 height 19
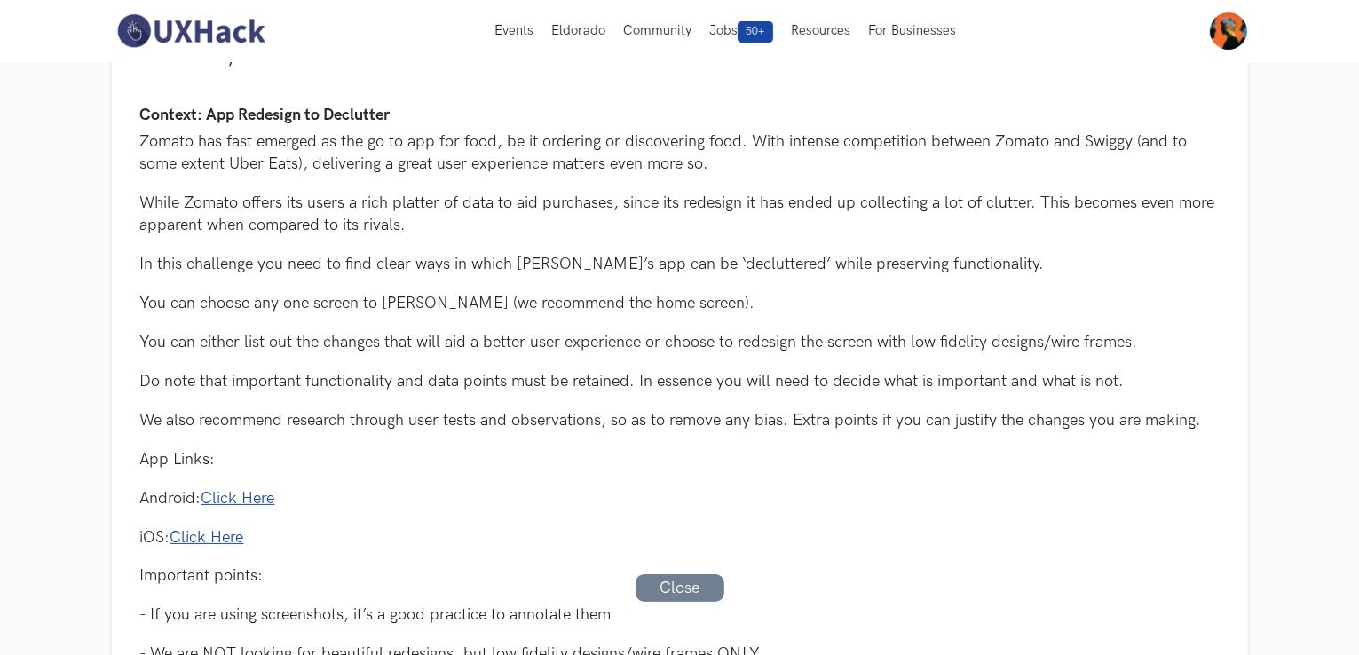
click at [210, 497] on link "Click Here" at bounding box center [239, 498] width 74 height 19
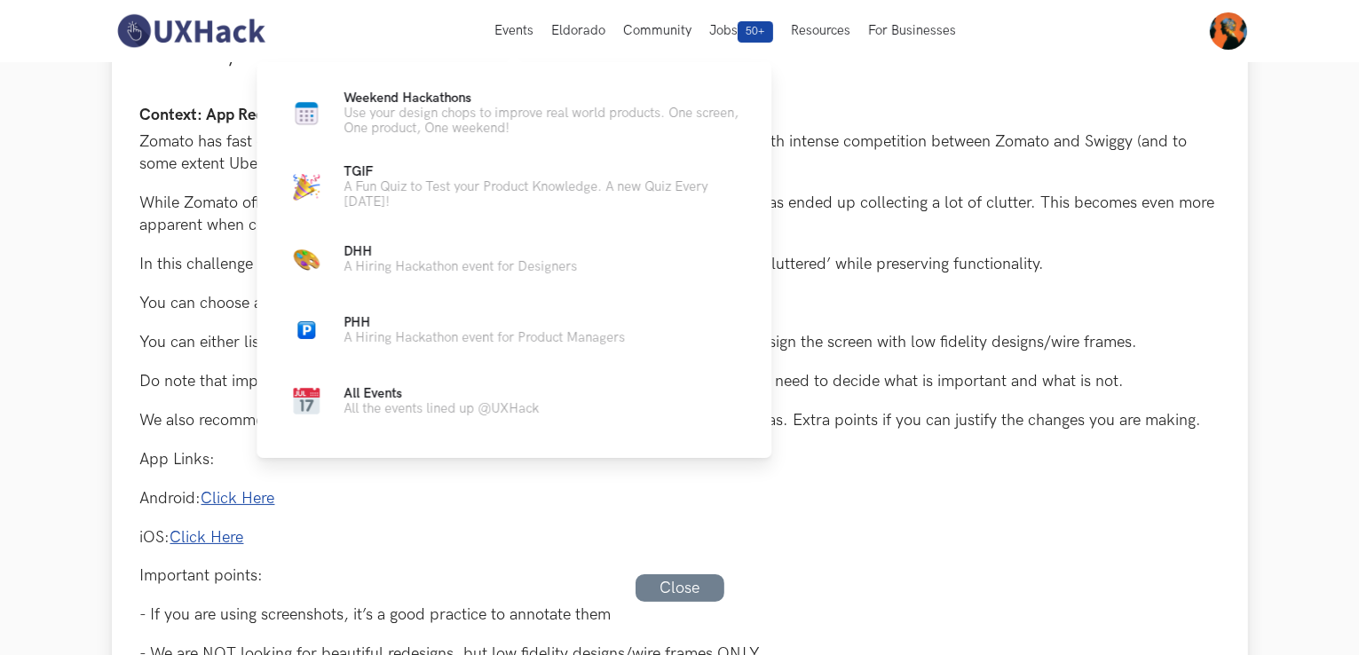
click at [838, 292] on p "You can choose any one screen to [PERSON_NAME] (we recommend the home screen)." at bounding box center [680, 303] width 1080 height 22
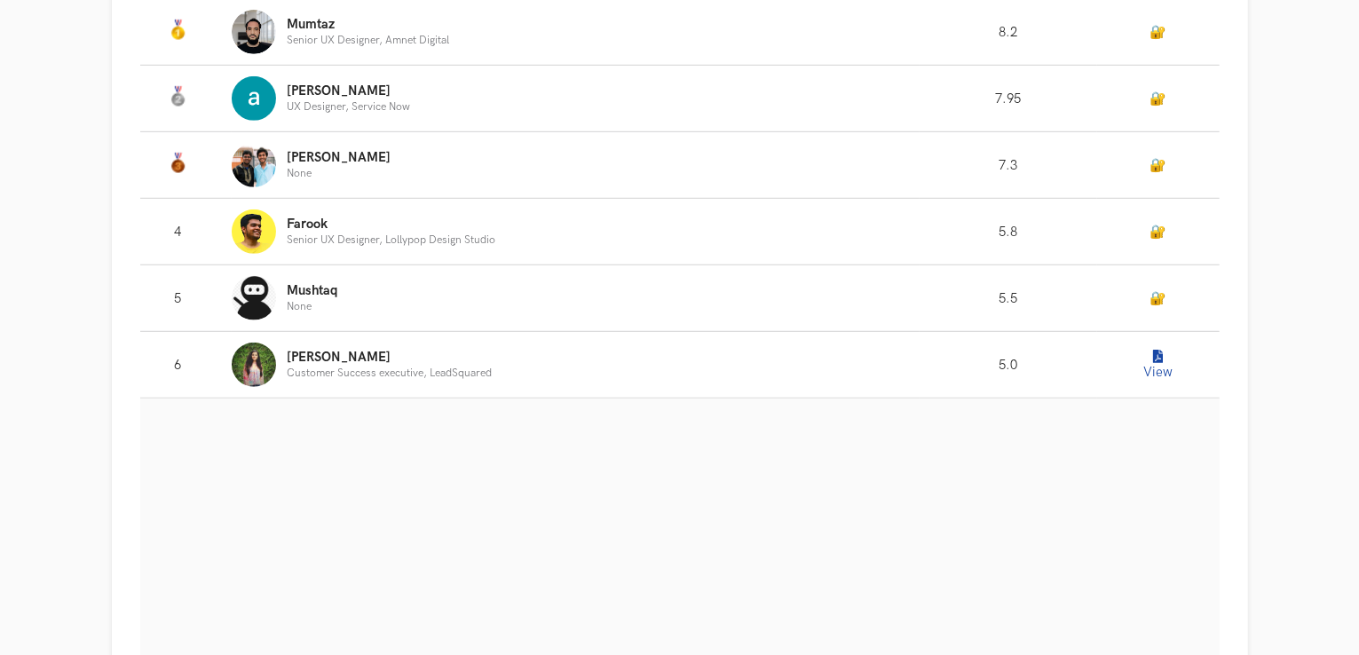
scroll to position [1197, 0]
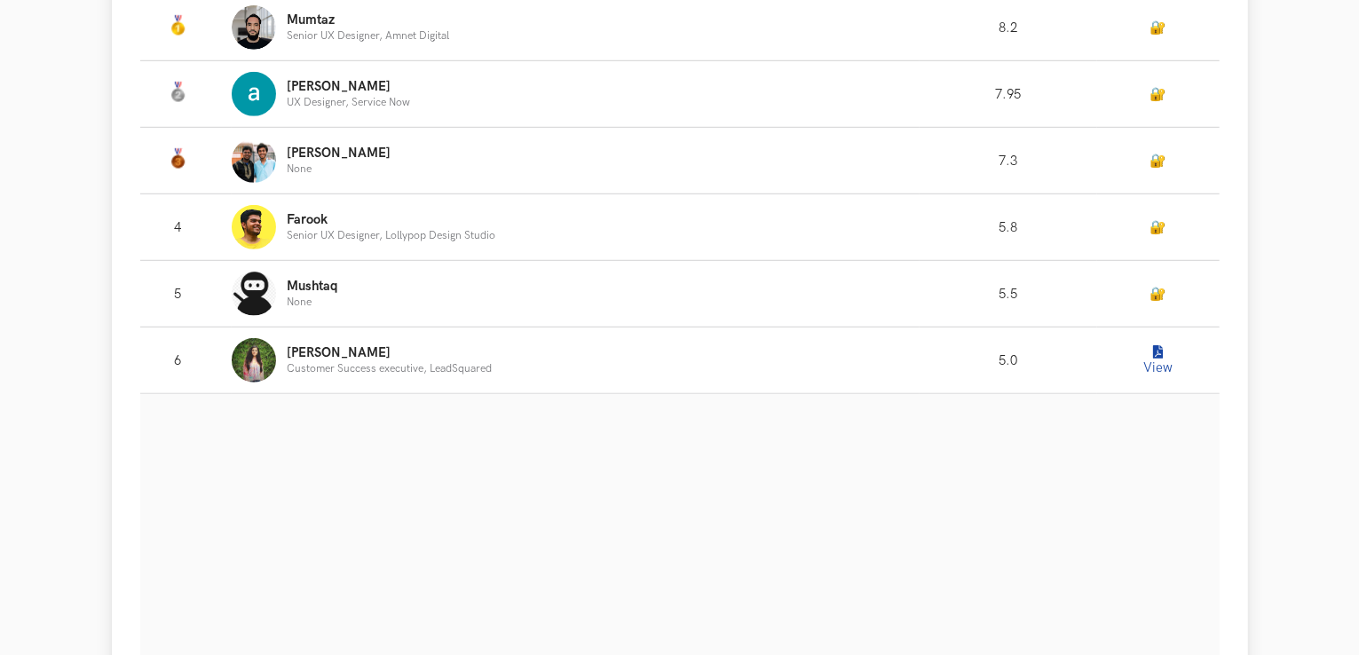
click at [1148, 361] on button "View" at bounding box center [1159, 361] width 36 height 36
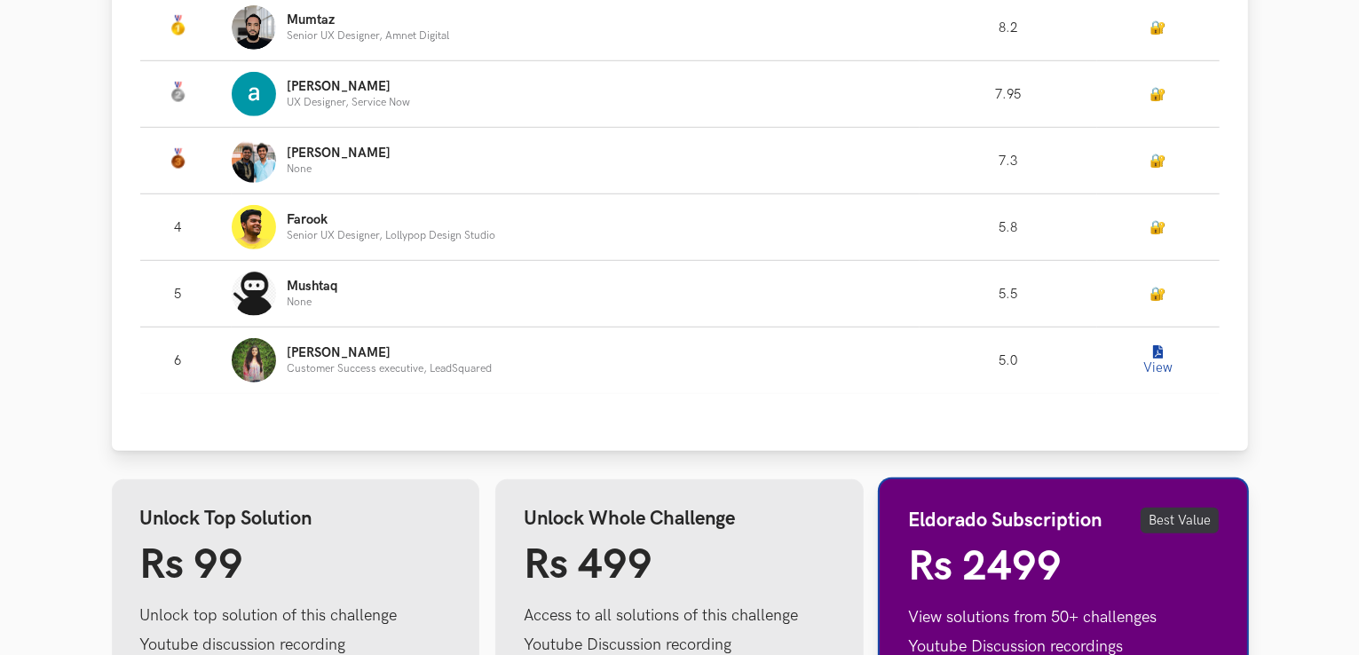
click at [1148, 353] on button "View" at bounding box center [1159, 361] width 36 height 36
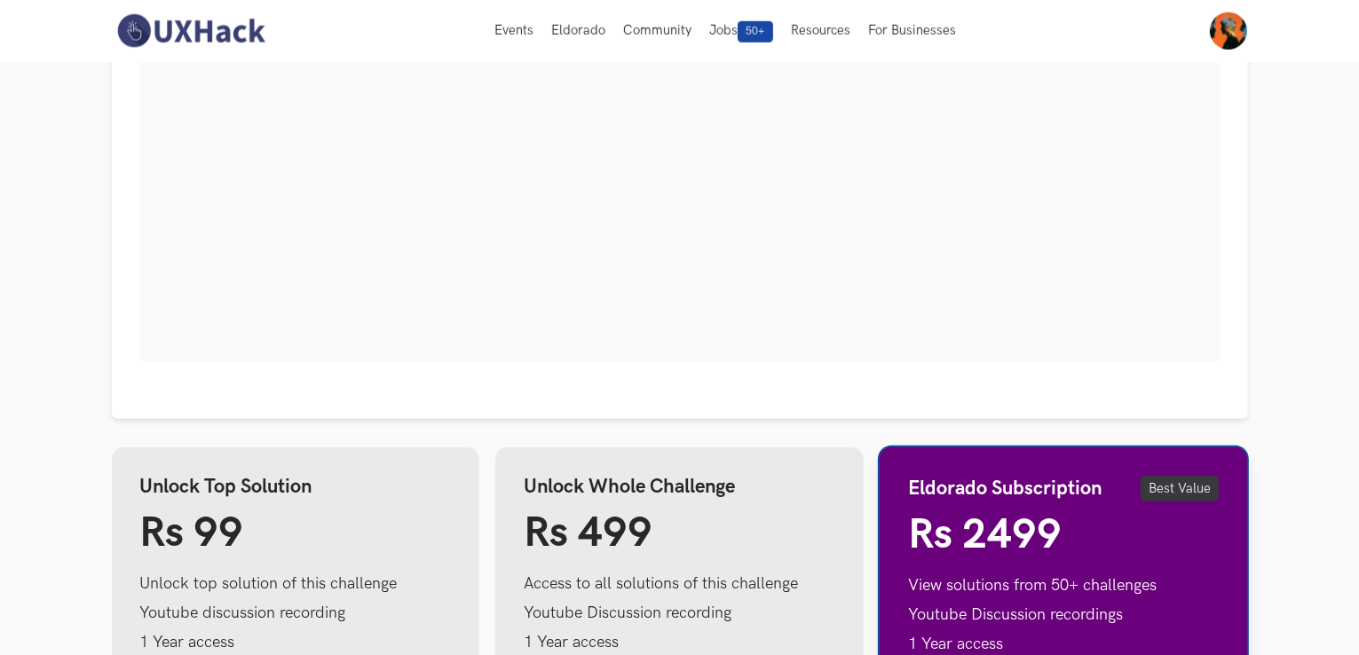
scroll to position [1667, 0]
